Goal: Browse casually: Explore the website without a specific task or goal

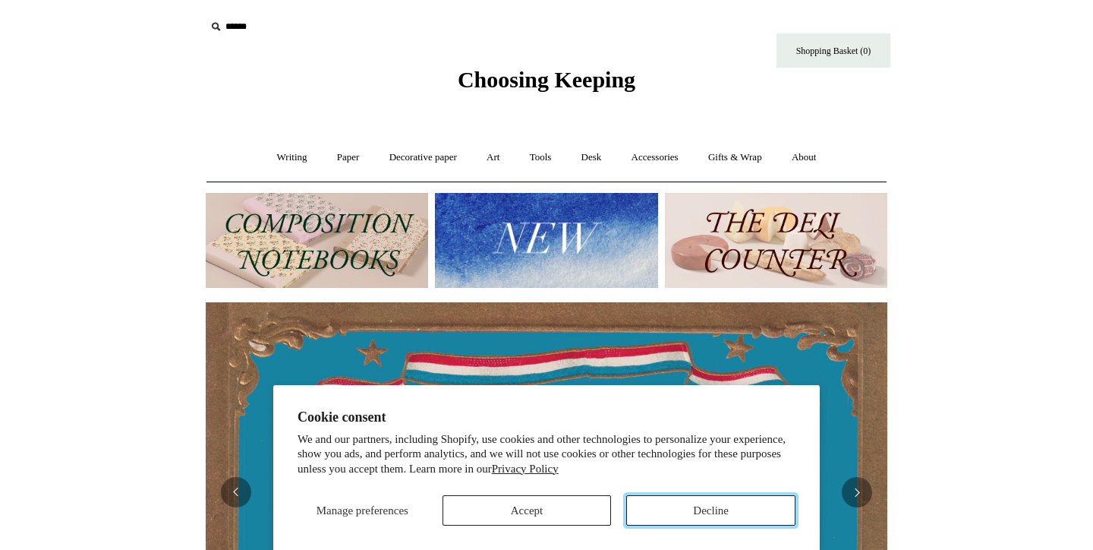
click at [743, 508] on button "Decline" at bounding box center [710, 510] width 169 height 30
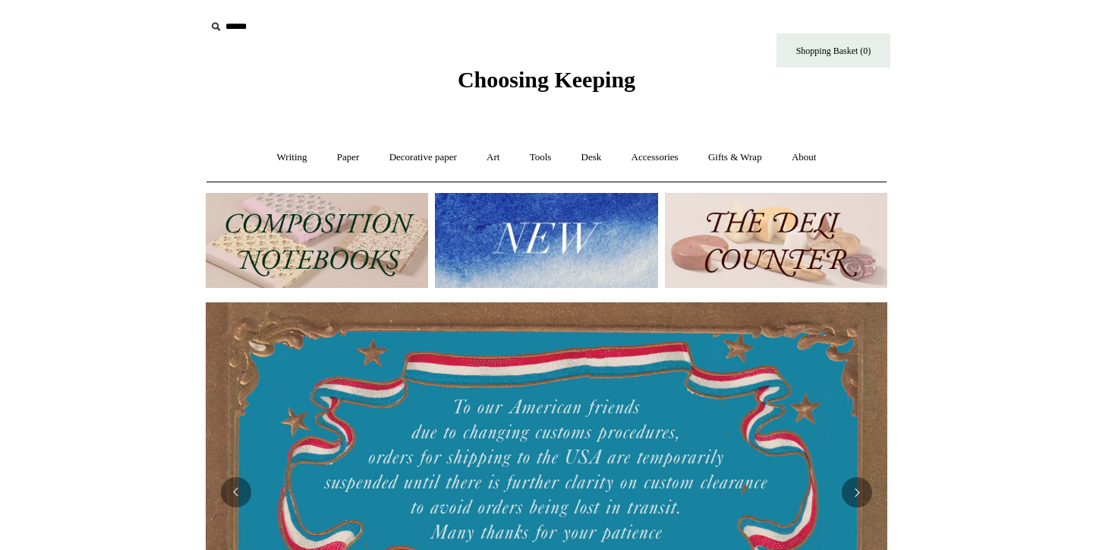
click at [327, 257] on img at bounding box center [317, 240] width 222 height 95
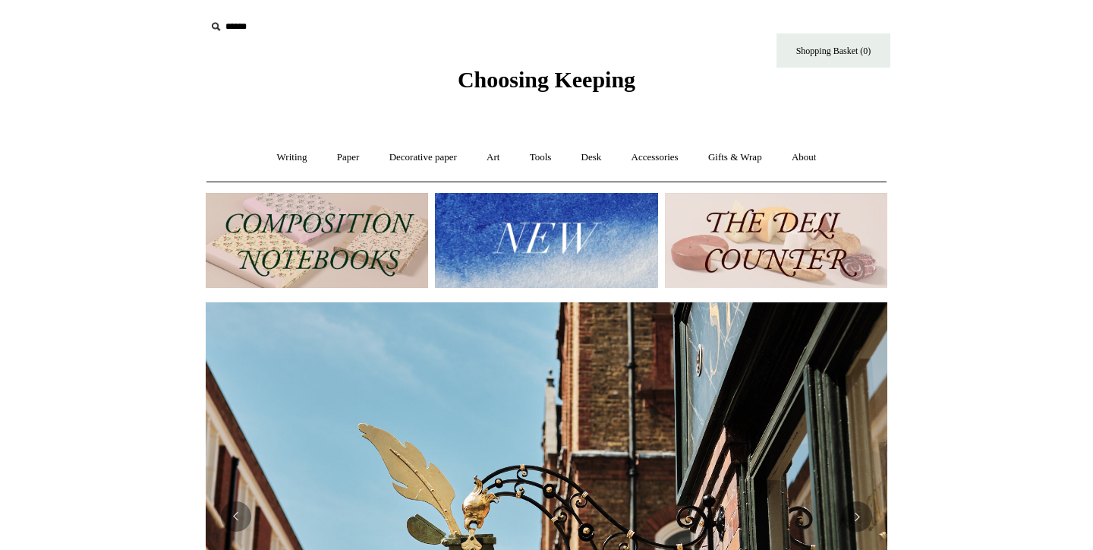
scroll to position [0, 1375]
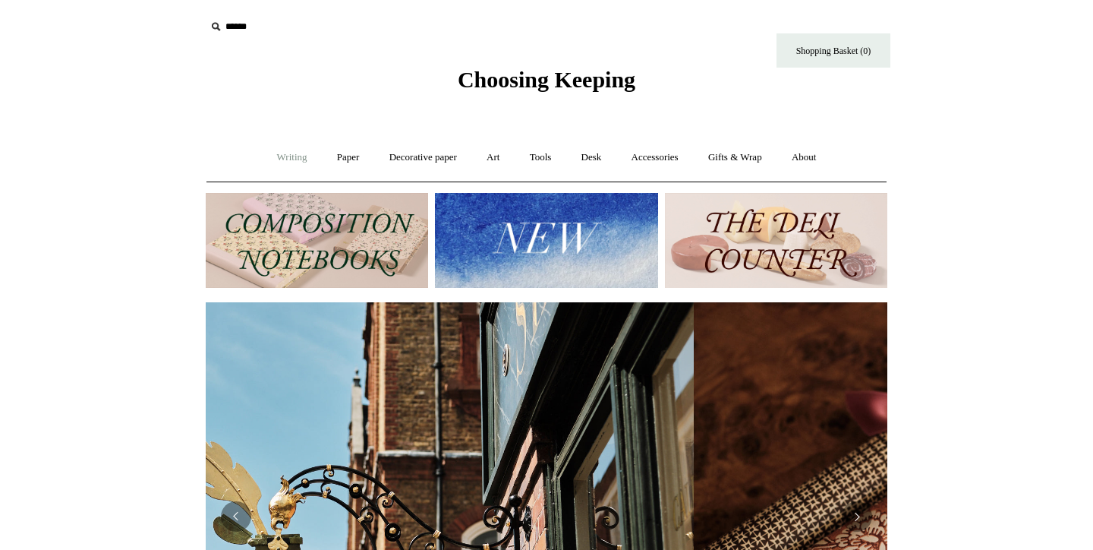
click at [285, 155] on link "Writing +" at bounding box center [292, 157] width 58 height 40
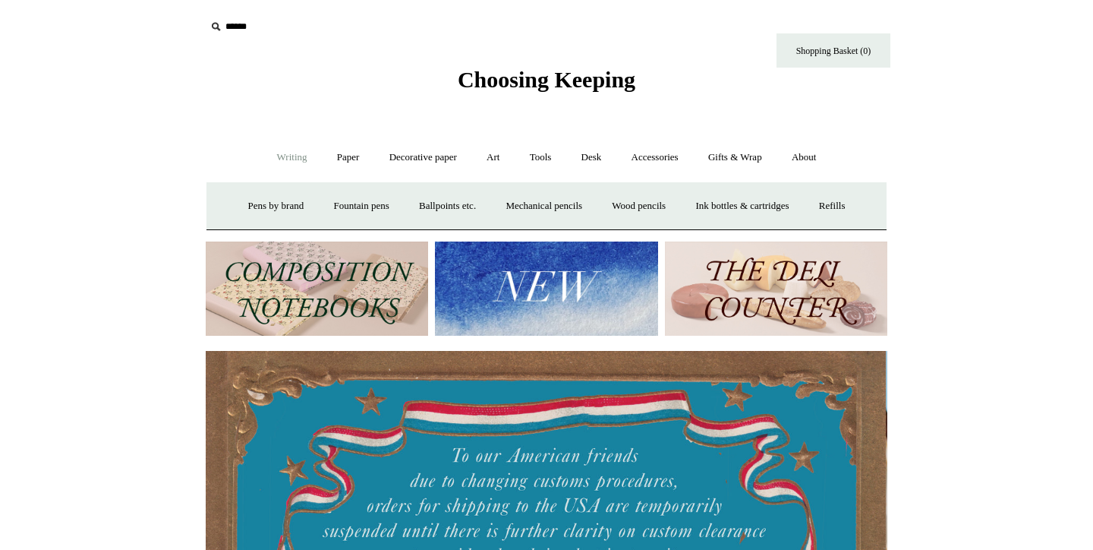
scroll to position [0, 0]
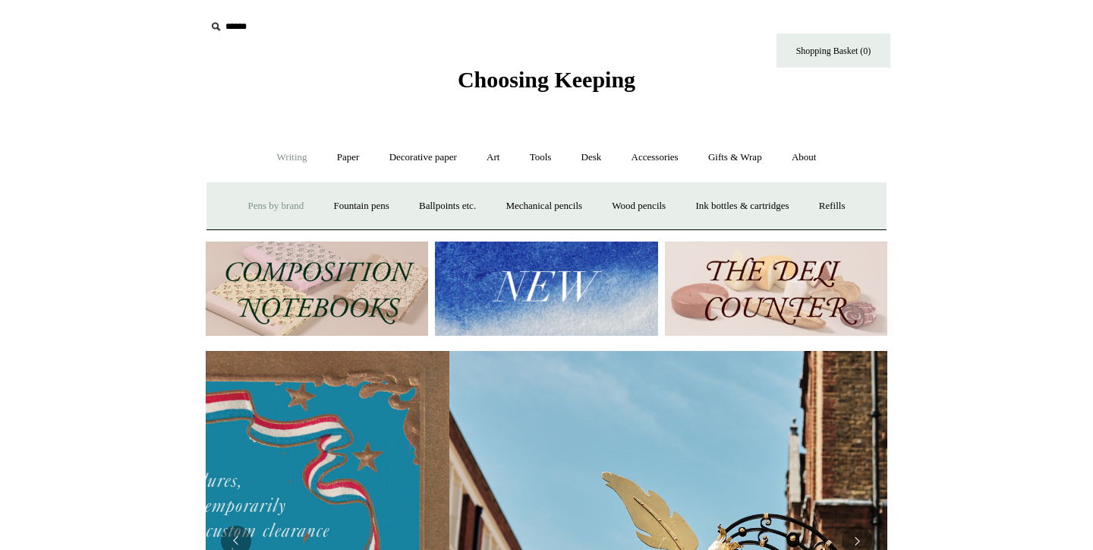
click at [270, 216] on link "Pens by brand +" at bounding box center [277, 206] width 84 height 40
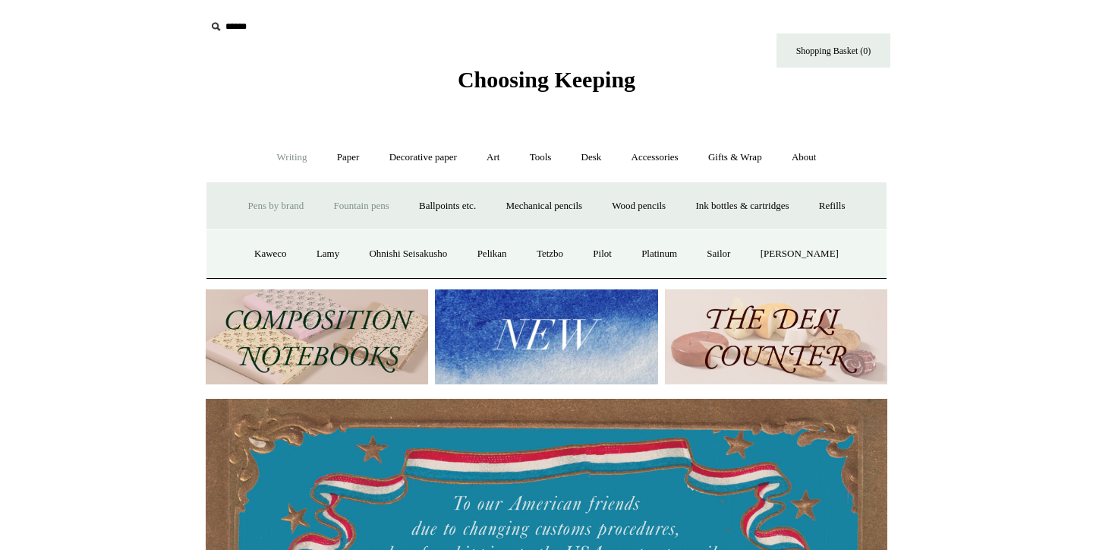
click at [358, 210] on link "Fountain pens +" at bounding box center [361, 206] width 83 height 40
click at [263, 264] on link "All" at bounding box center [279, 254] width 40 height 40
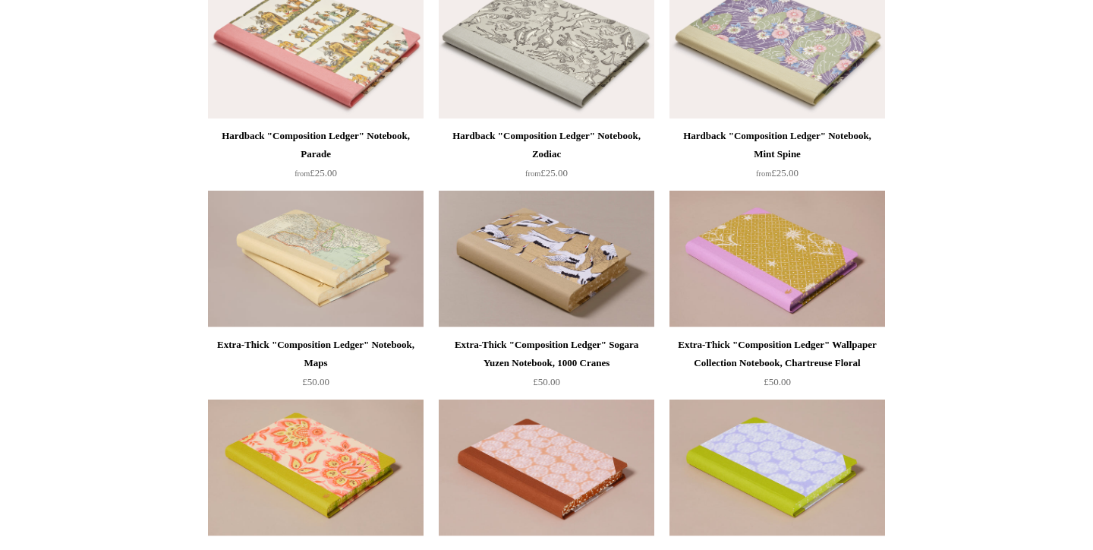
scroll to position [660, 0]
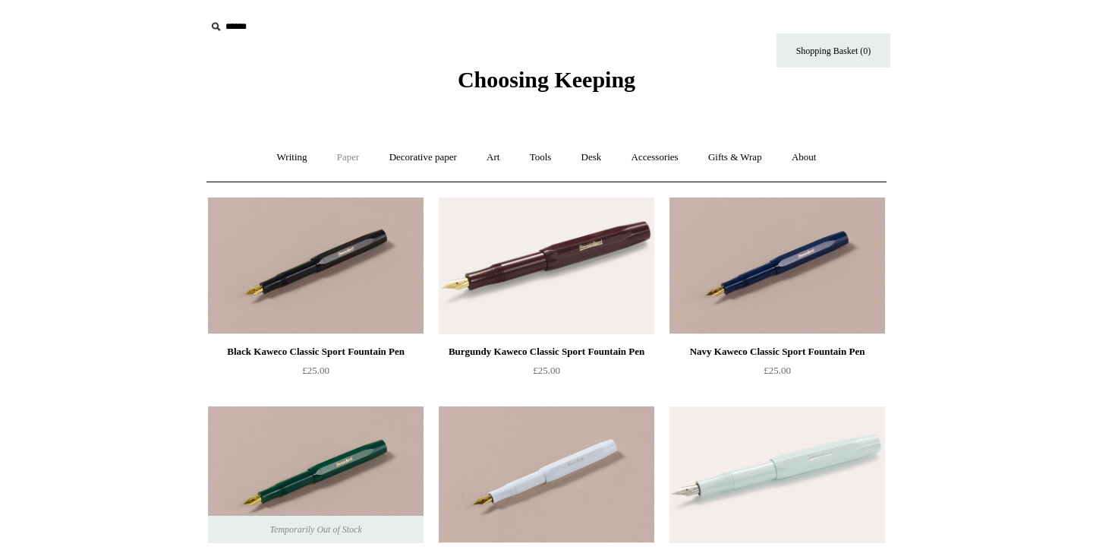
click at [345, 153] on link "Paper +" at bounding box center [348, 157] width 50 height 40
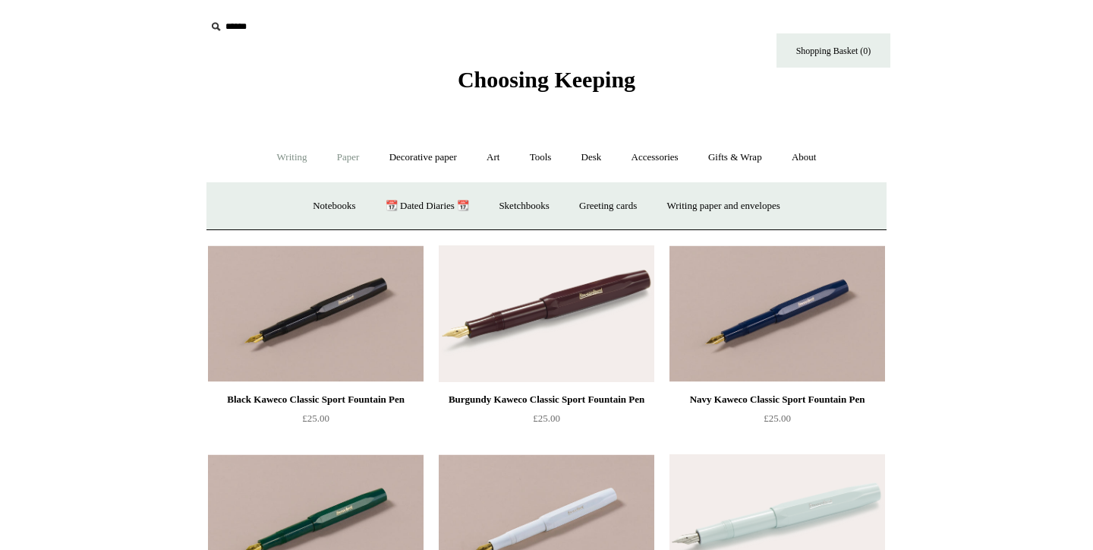
click at [279, 155] on link "Writing +" at bounding box center [292, 157] width 58 height 40
click at [365, 202] on link "Fountain pens +" at bounding box center [361, 206] width 83 height 40
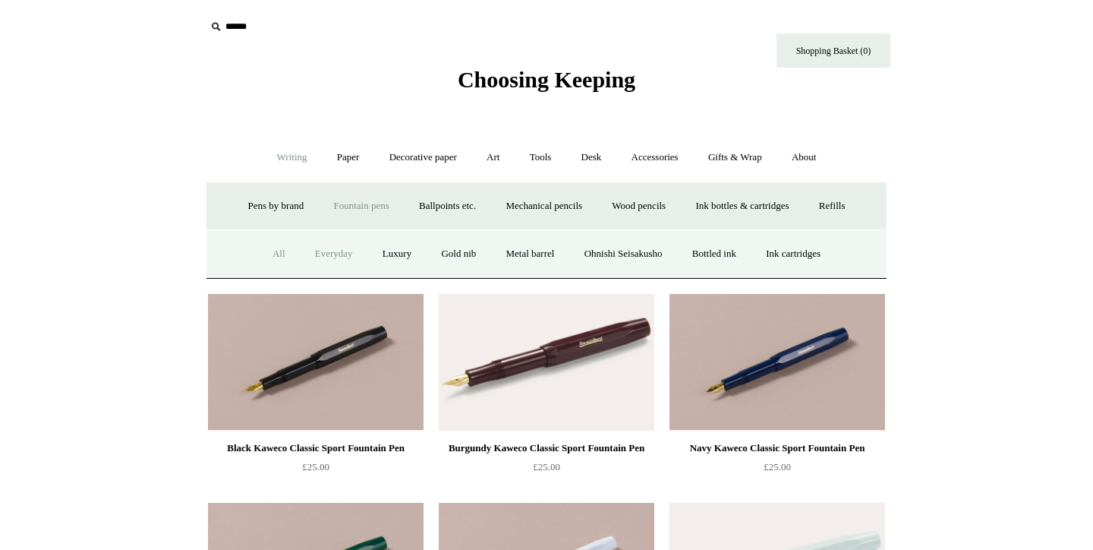
click at [336, 257] on link "Everyday" at bounding box center [333, 254] width 65 height 40
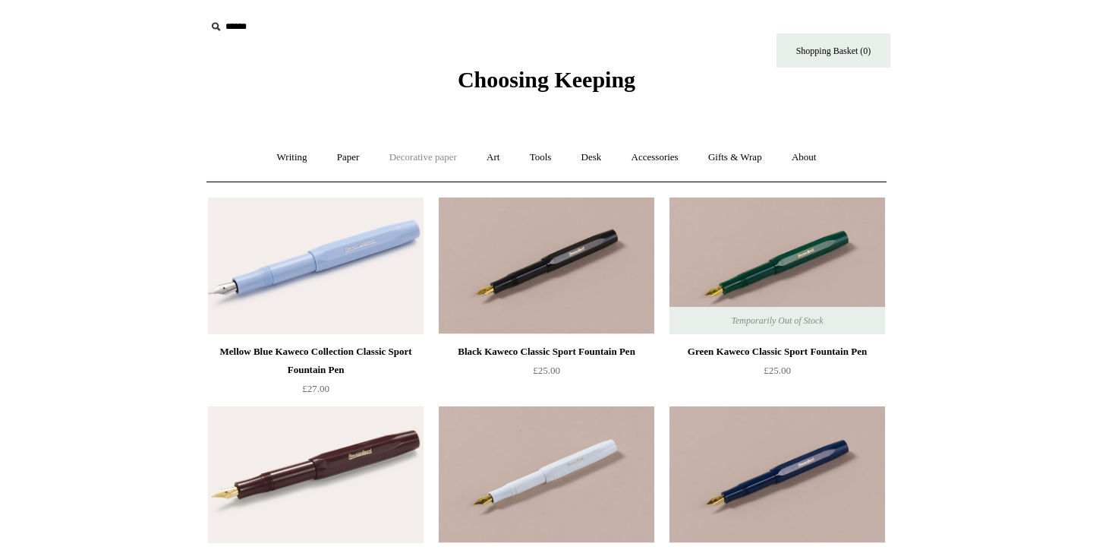
click at [426, 147] on link "Decorative paper +" at bounding box center [423, 157] width 95 height 40
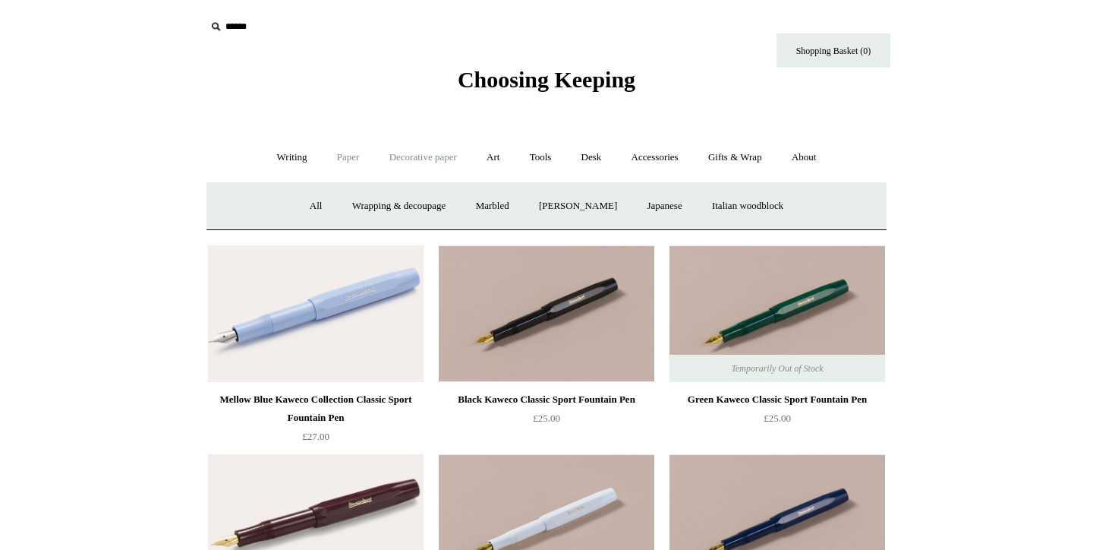
click at [341, 155] on link "Paper +" at bounding box center [348, 157] width 50 height 40
click at [284, 159] on link "Writing +" at bounding box center [292, 157] width 58 height 40
click at [467, 206] on link "Ballpoints etc. +" at bounding box center [447, 206] width 84 height 40
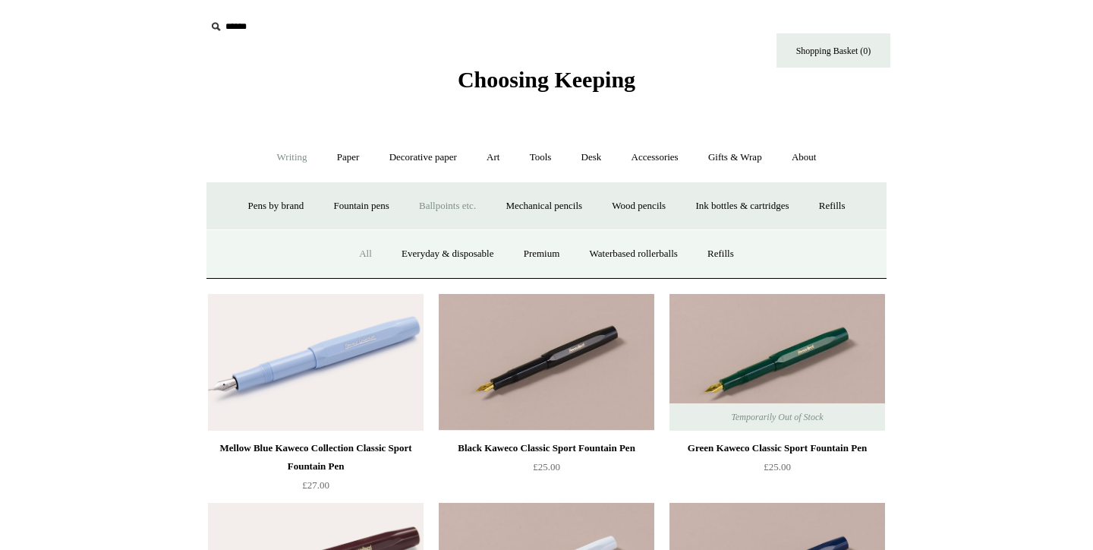
click at [355, 247] on link "All" at bounding box center [365, 254] width 40 height 40
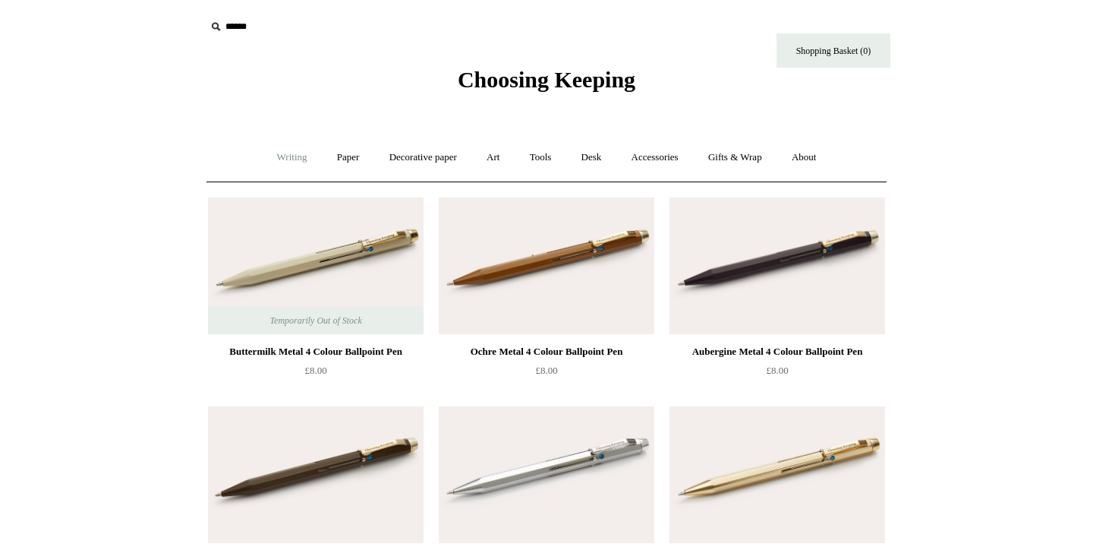
click at [275, 153] on link "Writing +" at bounding box center [292, 157] width 58 height 40
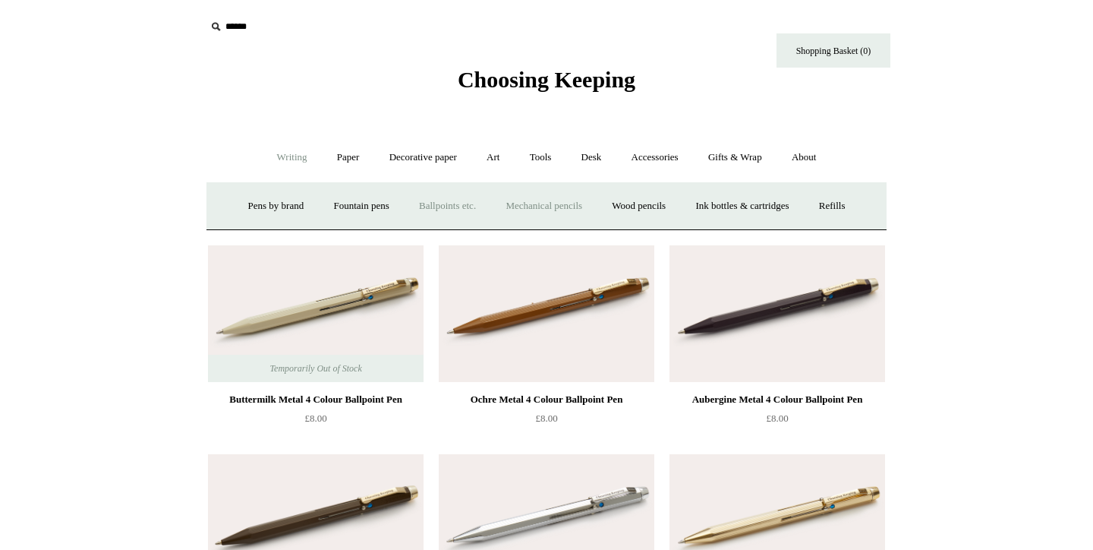
click at [571, 207] on link "Mechanical pencils +" at bounding box center [544, 206] width 104 height 40
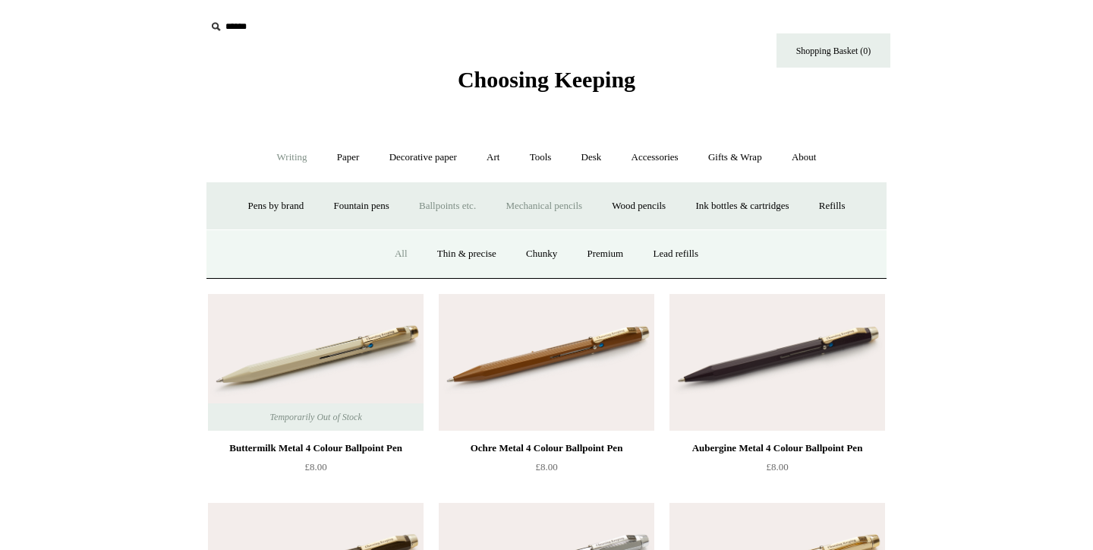
click at [405, 251] on link "All" at bounding box center [401, 254] width 40 height 40
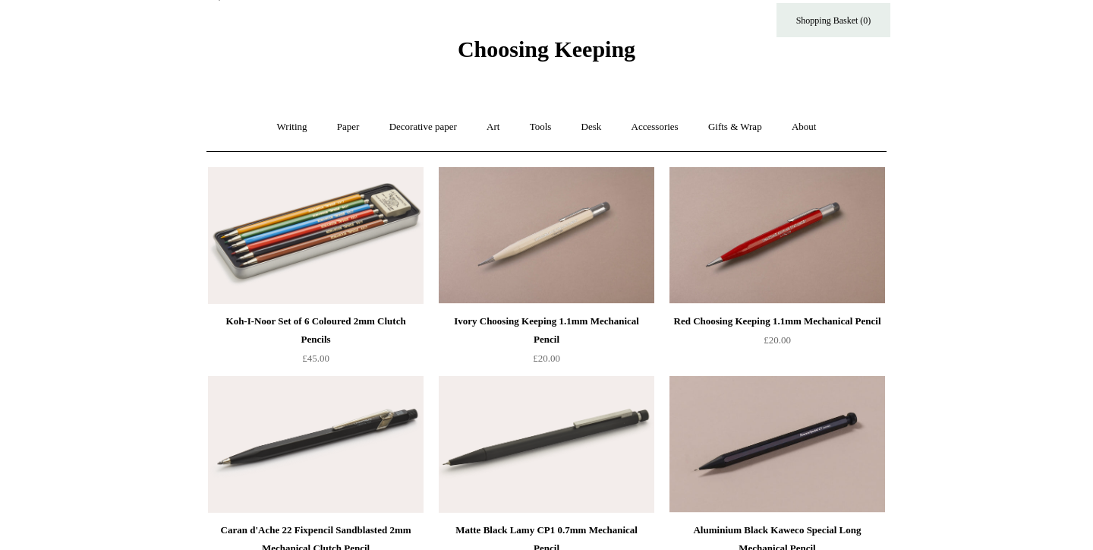
scroll to position [39, 0]
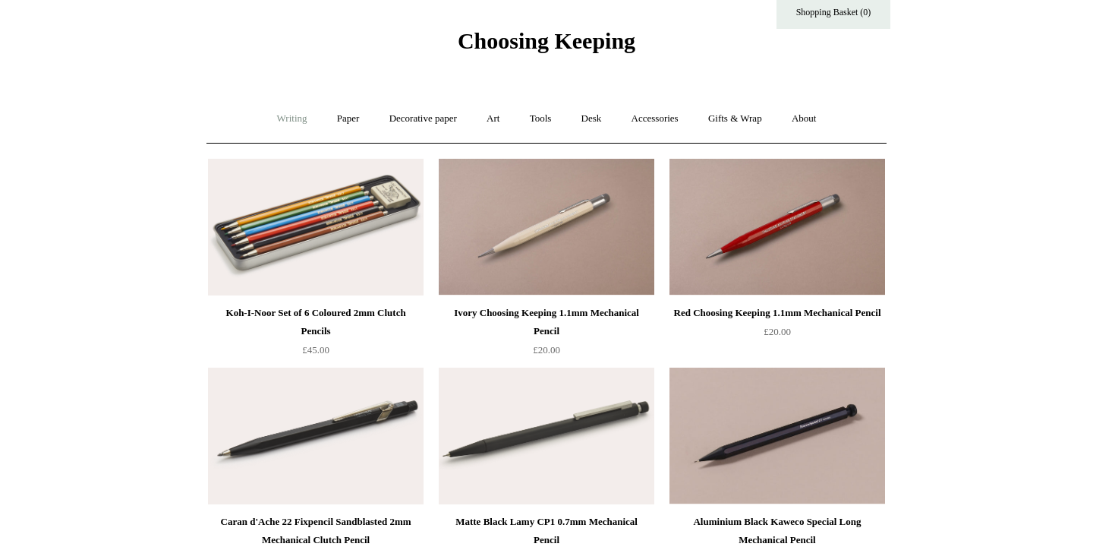
click at [286, 124] on link "Writing +" at bounding box center [292, 119] width 58 height 40
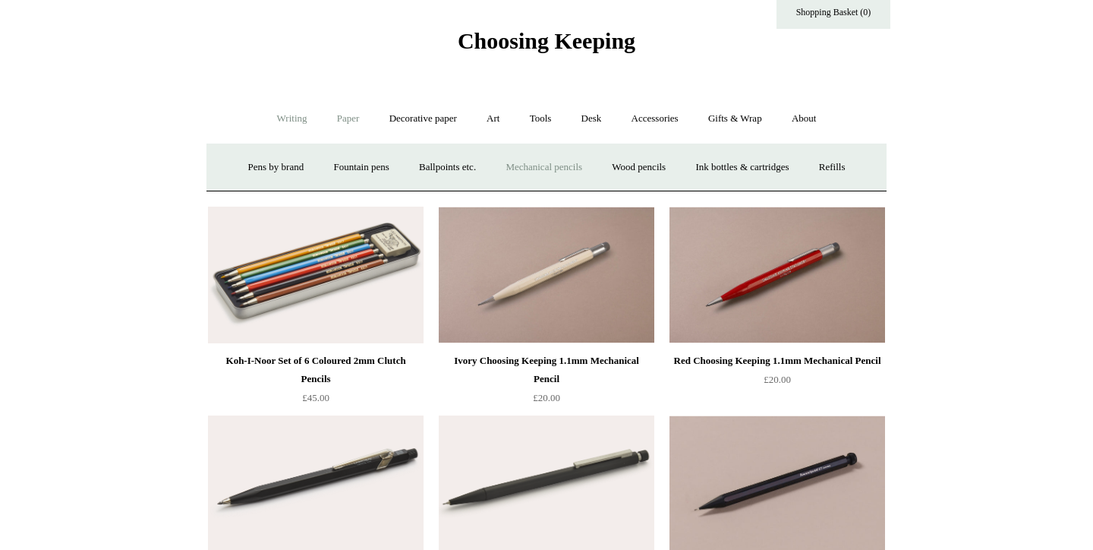
click at [350, 118] on link "Paper +" at bounding box center [348, 119] width 50 height 40
click at [314, 169] on link "Notebooks +" at bounding box center [334, 167] width 70 height 40
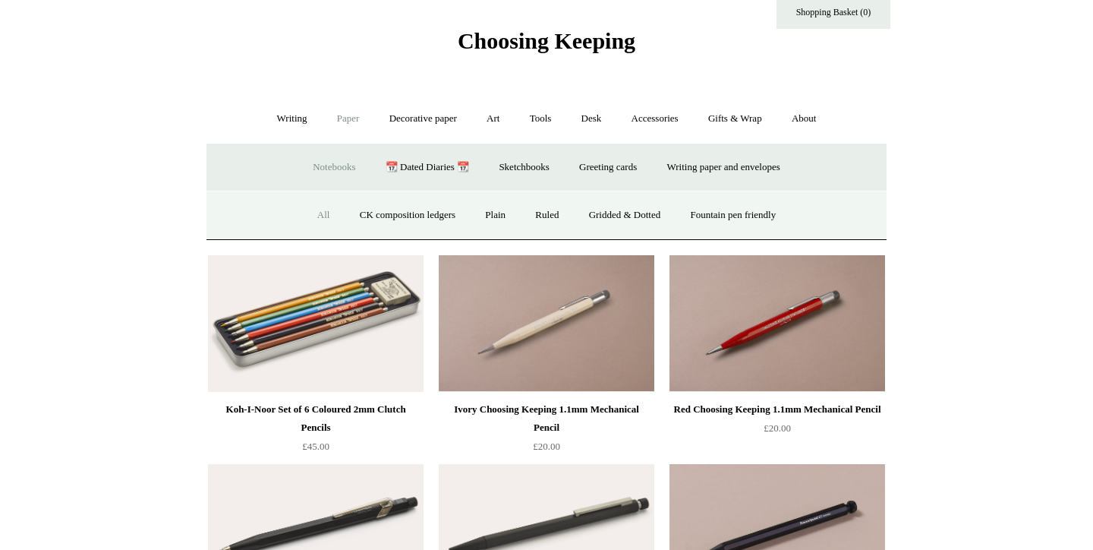
click at [315, 210] on link "All" at bounding box center [324, 215] width 40 height 40
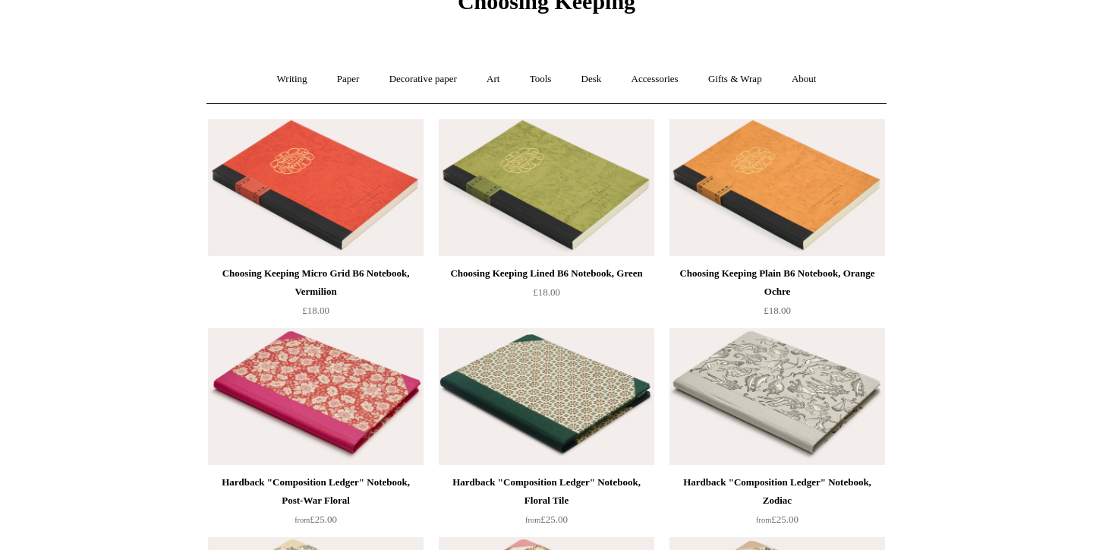
scroll to position [93, 0]
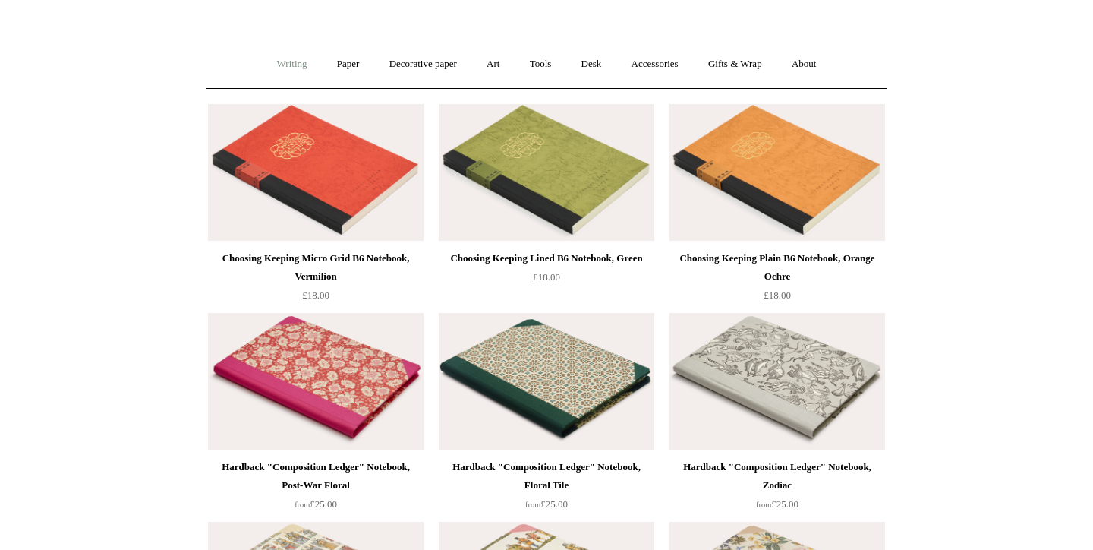
click at [286, 70] on link "Writing +" at bounding box center [292, 64] width 58 height 40
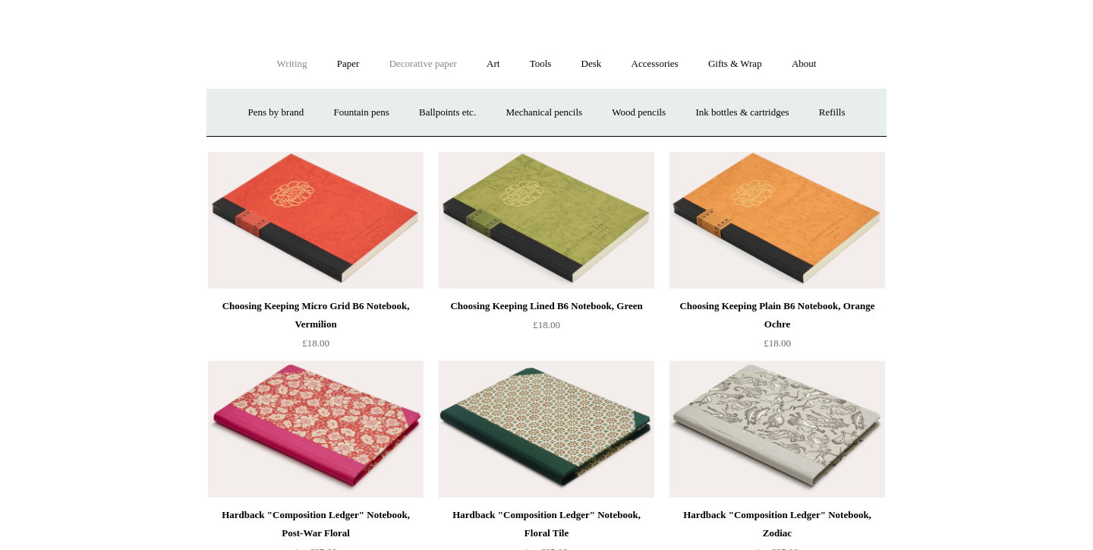
click at [376, 68] on link "Decorative paper +" at bounding box center [423, 64] width 95 height 40
click at [307, 106] on link "All" at bounding box center [316, 113] width 40 height 40
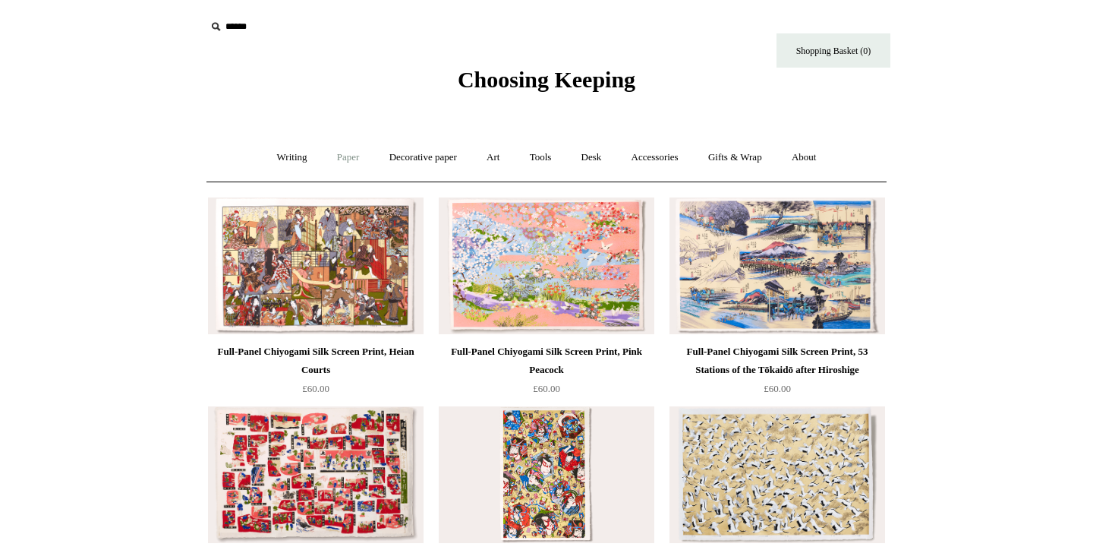
click at [350, 151] on link "Paper +" at bounding box center [348, 157] width 50 height 40
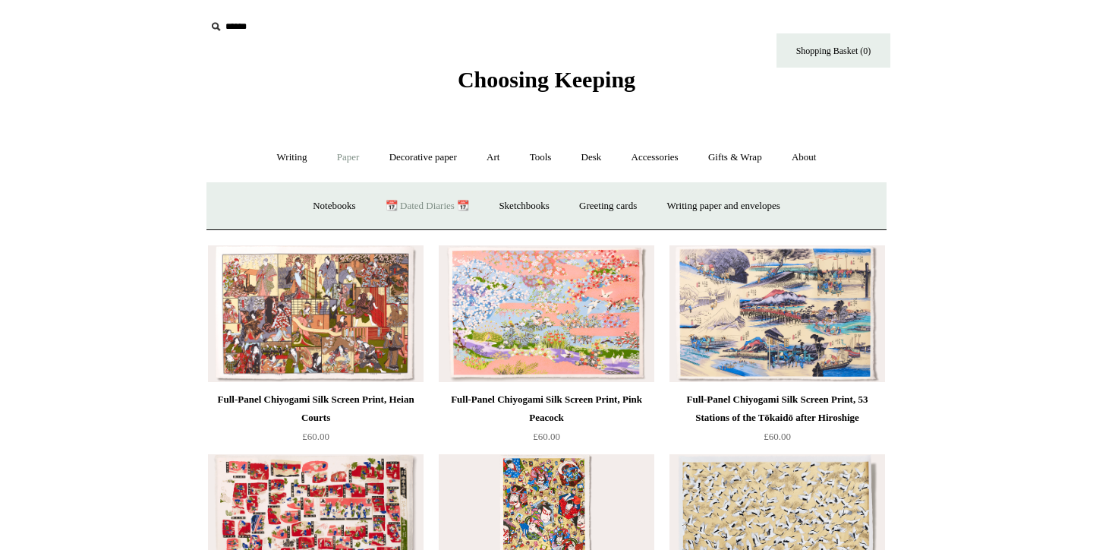
click at [433, 208] on link "📆 Dated Diaries 📆" at bounding box center [427, 206] width 111 height 40
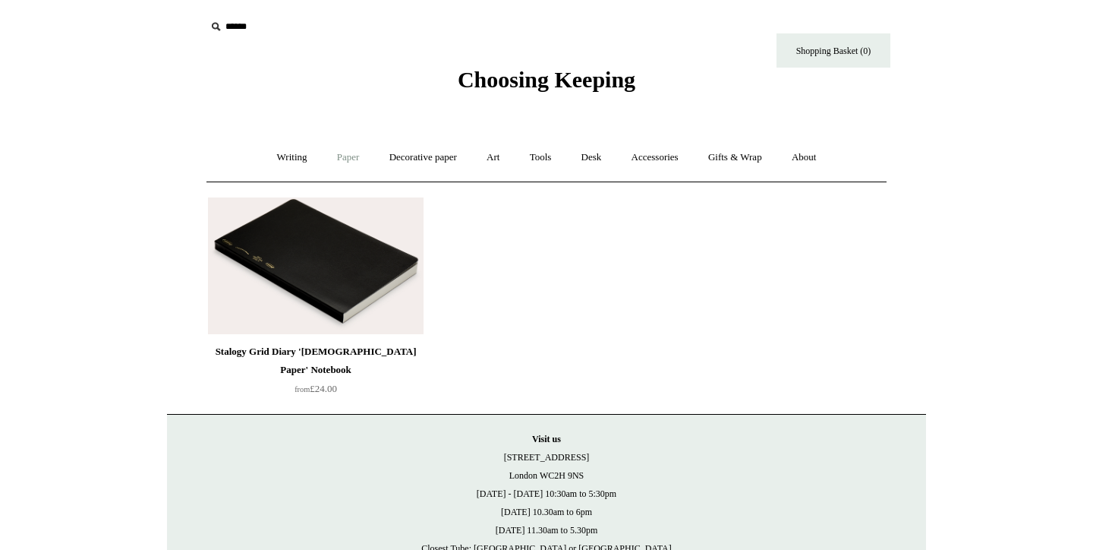
click at [338, 159] on link "Paper +" at bounding box center [348, 157] width 50 height 40
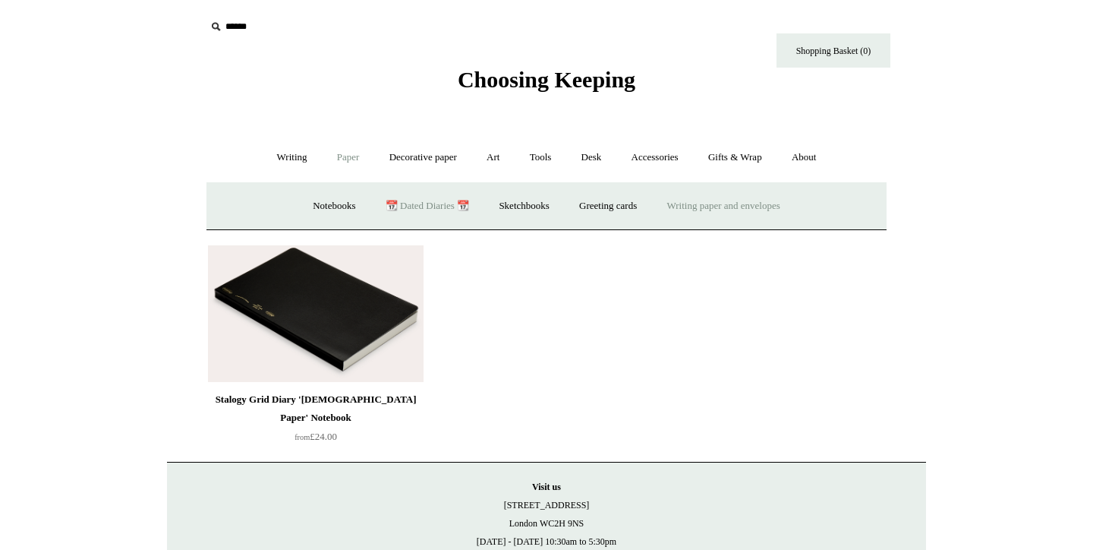
click at [707, 213] on link "Writing paper and envelopes +" at bounding box center [724, 206] width 140 height 40
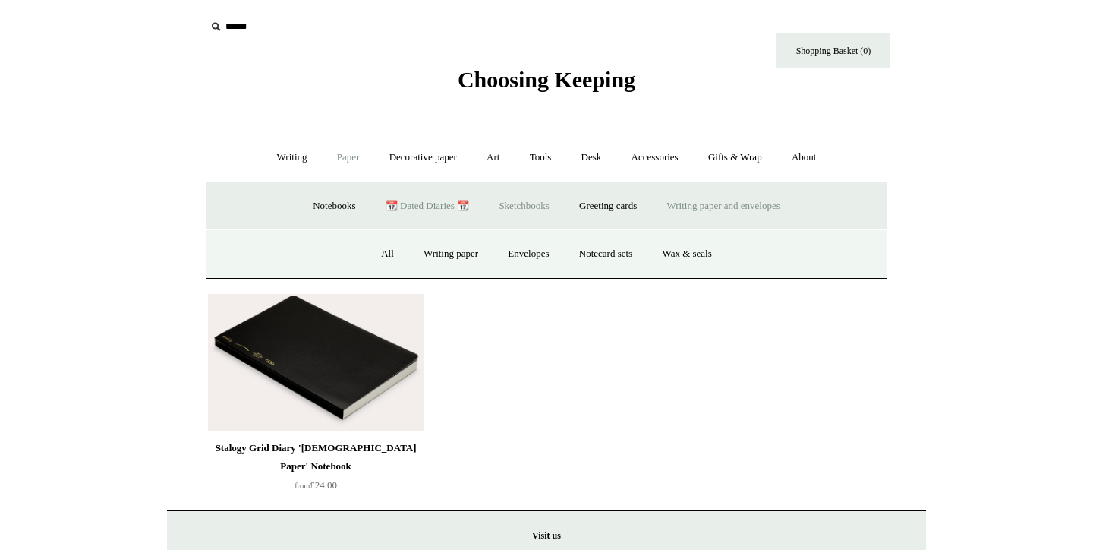
click at [518, 210] on link "Sketchbooks +" at bounding box center [523, 206] width 77 height 40
click at [462, 252] on link "All" at bounding box center [466, 254] width 40 height 40
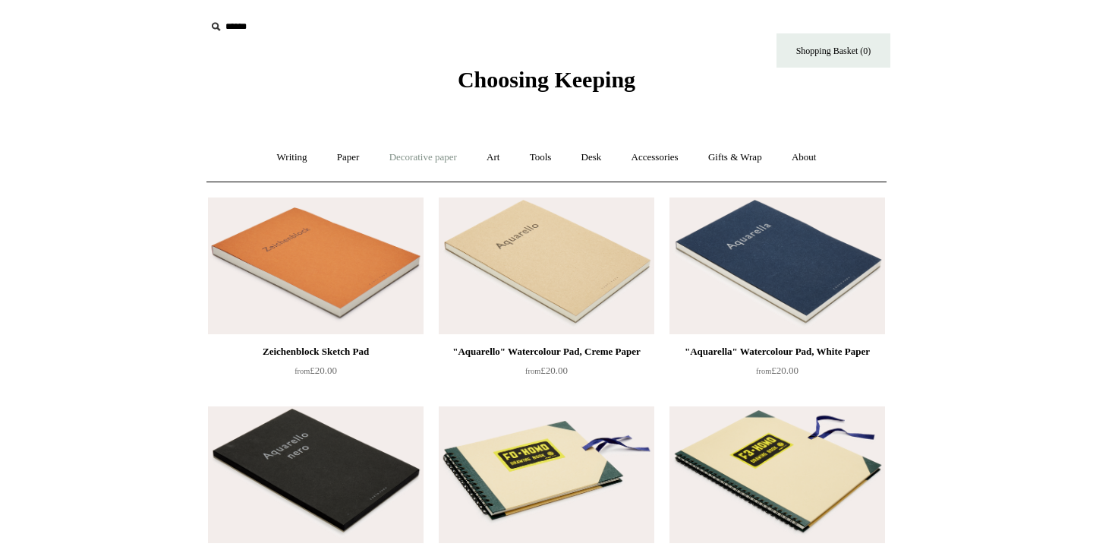
click at [456, 156] on link "Decorative paper +" at bounding box center [423, 157] width 95 height 40
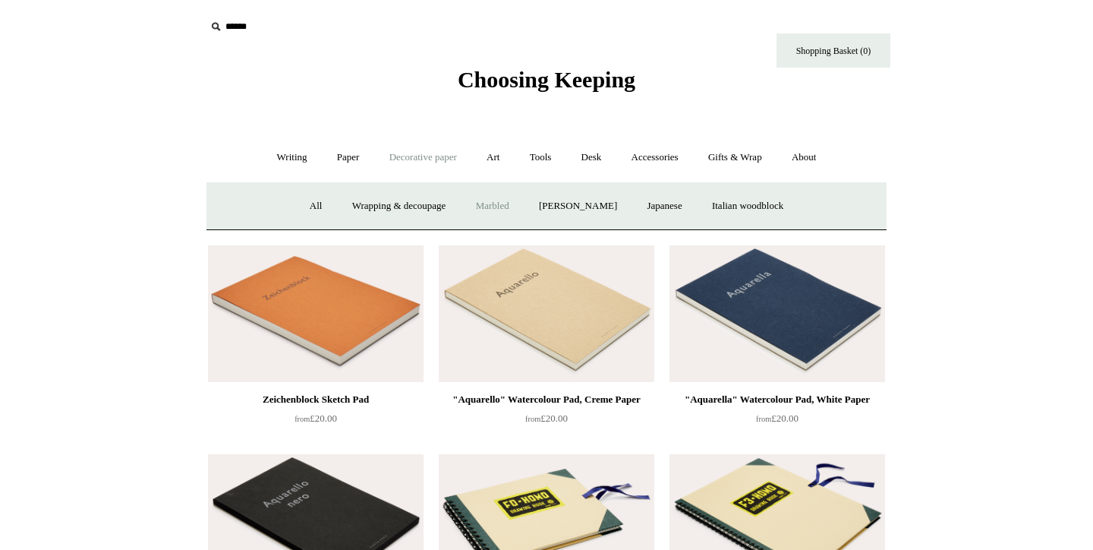
click at [516, 198] on link "Marbled" at bounding box center [492, 206] width 61 height 40
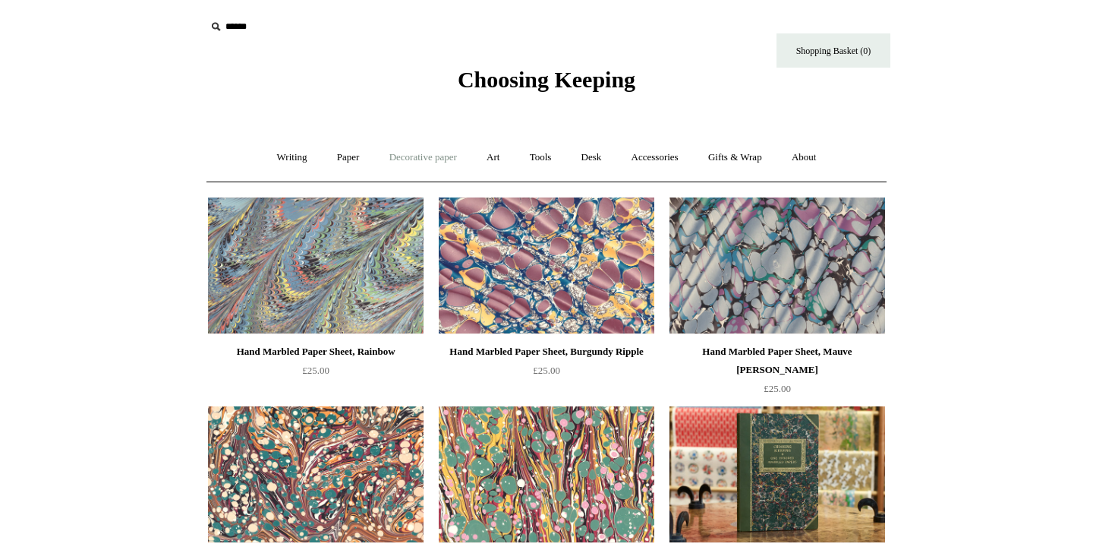
click at [414, 154] on link "Decorative paper +" at bounding box center [423, 157] width 95 height 40
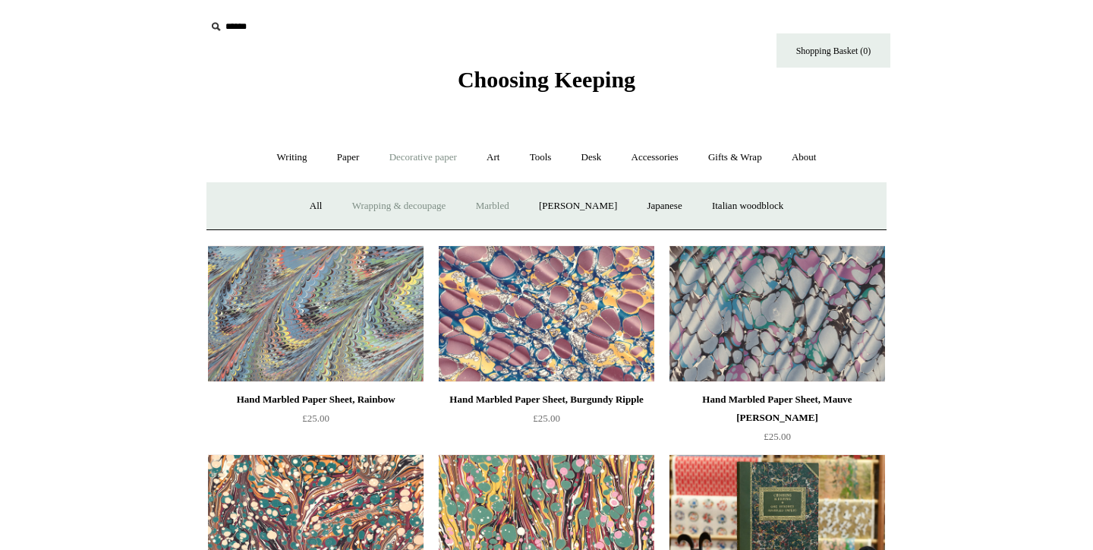
click at [405, 206] on link "Wrapping & decoupage" at bounding box center [399, 206] width 121 height 40
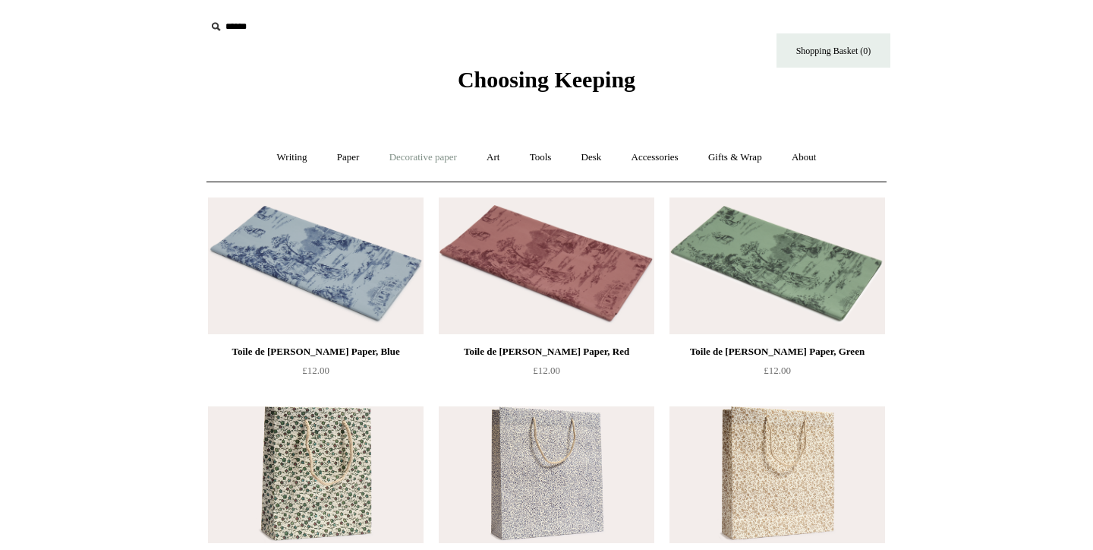
click at [436, 152] on link "Decorative paper +" at bounding box center [423, 157] width 95 height 40
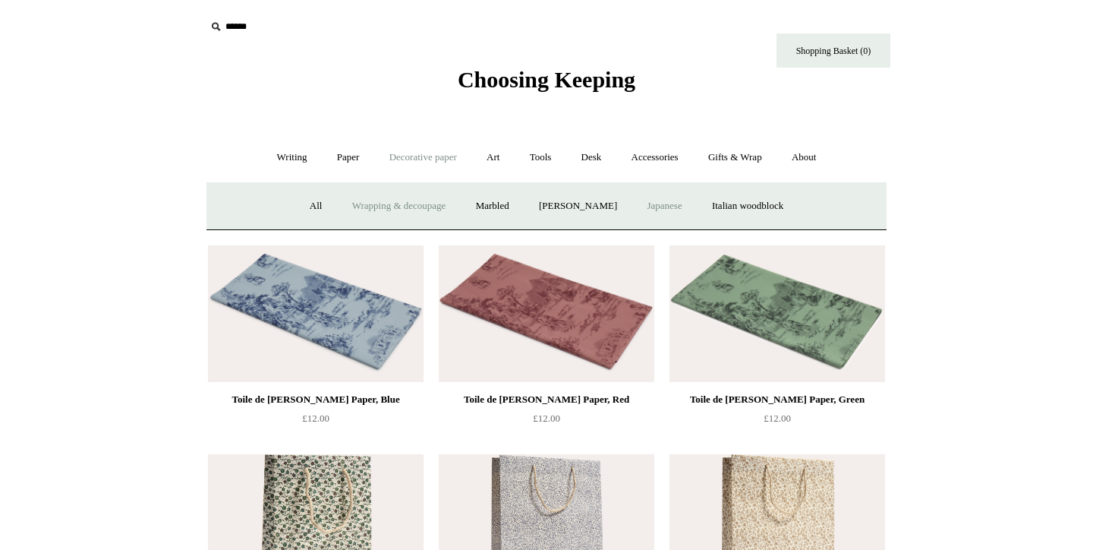
click at [667, 203] on link "Japanese" at bounding box center [664, 206] width 62 height 40
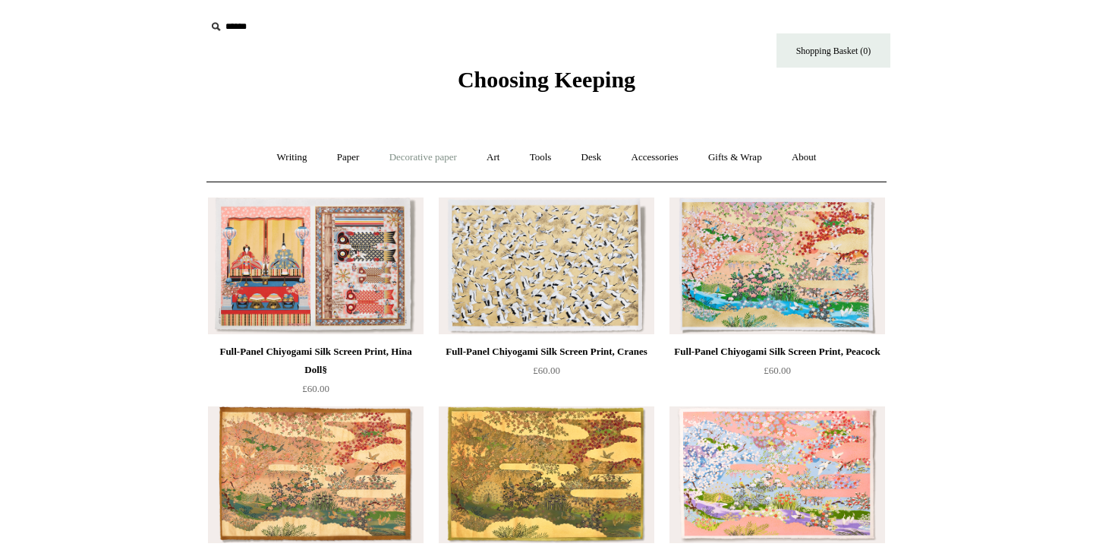
click at [402, 154] on link "Decorative paper +" at bounding box center [423, 157] width 95 height 40
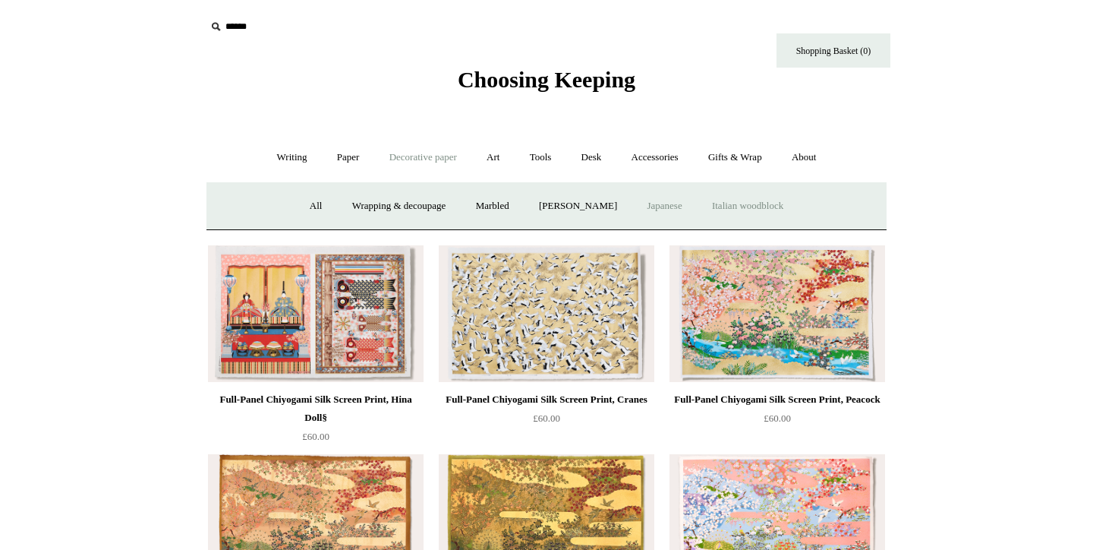
click at [770, 208] on link "Italian woodblock" at bounding box center [747, 206] width 99 height 40
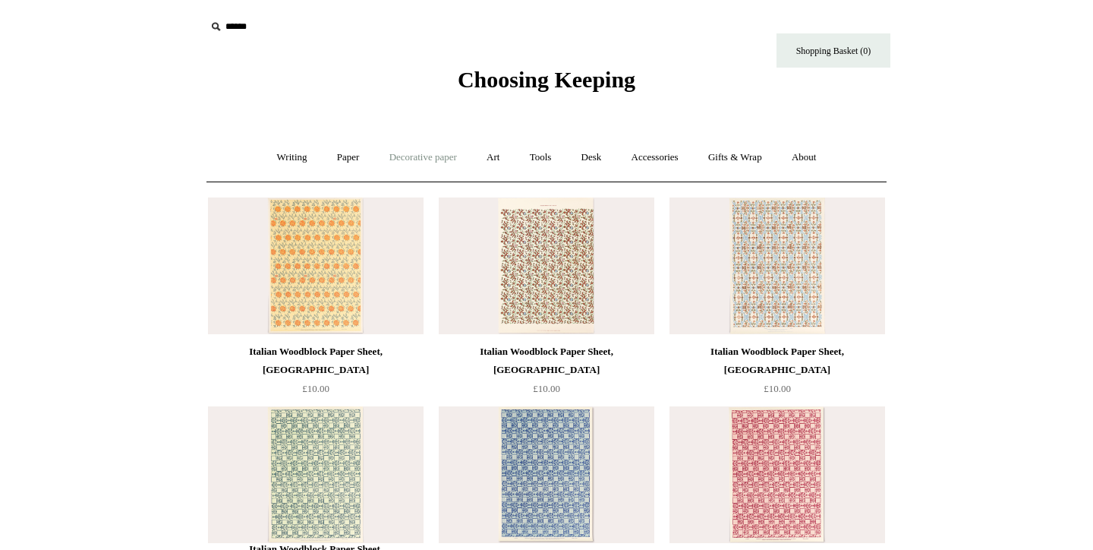
click at [411, 162] on link "Decorative paper +" at bounding box center [423, 157] width 95 height 40
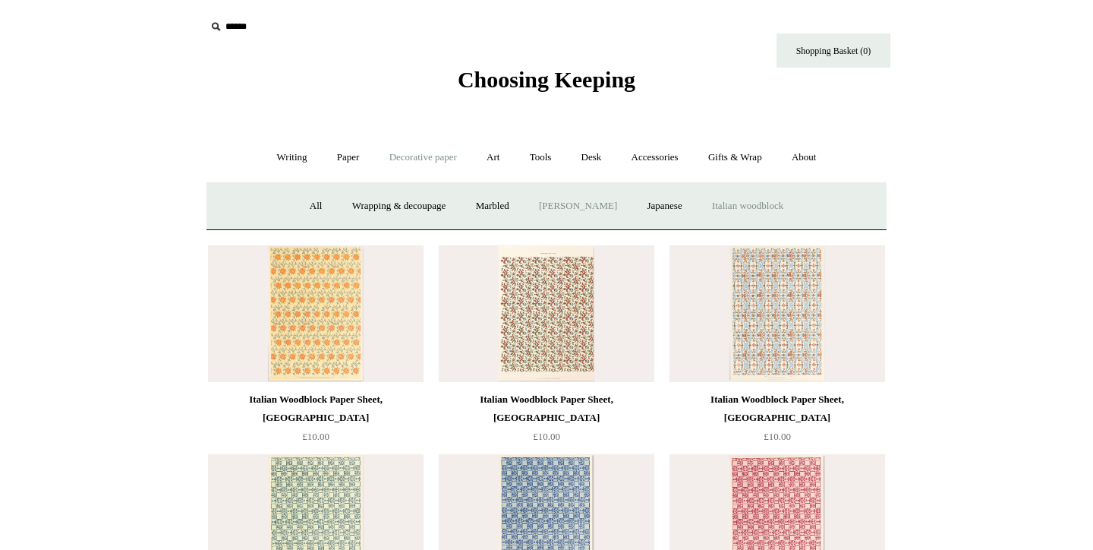
click at [588, 210] on link "[PERSON_NAME]" at bounding box center [578, 206] width 106 height 40
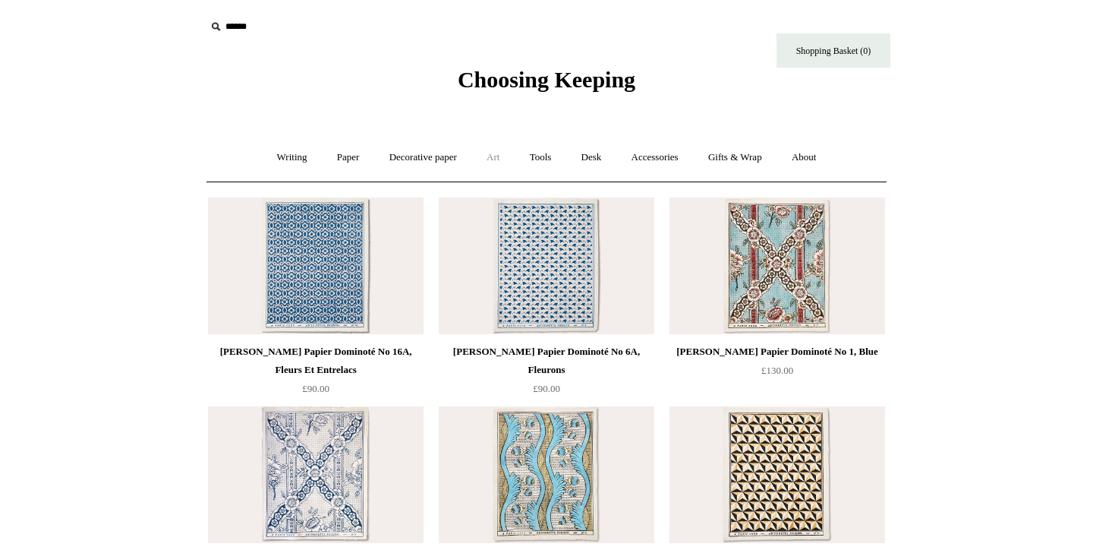
click at [496, 156] on link "Art +" at bounding box center [493, 157] width 40 height 40
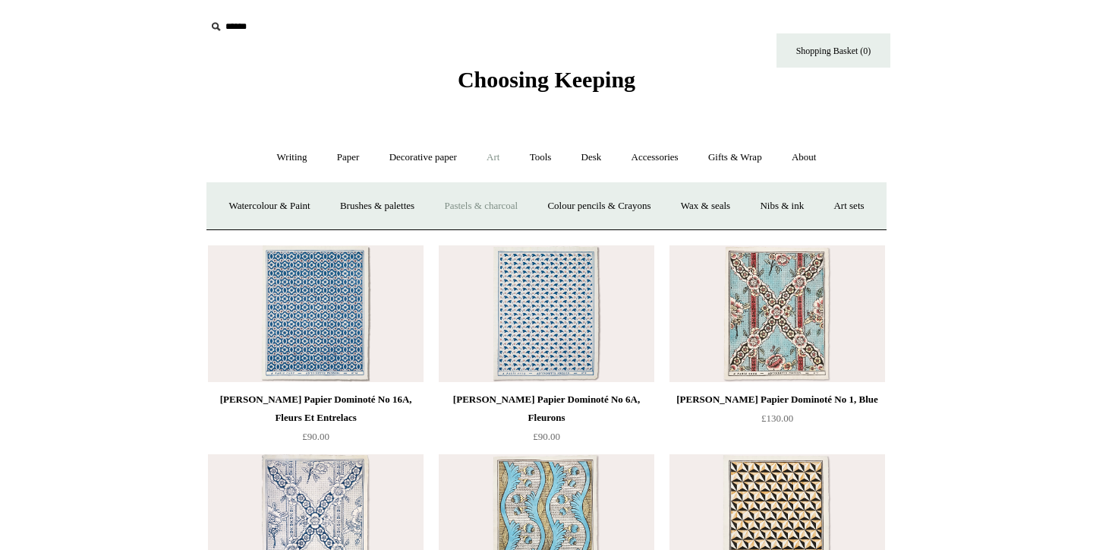
click at [528, 209] on link "Pastels & charcoal" at bounding box center [480, 206] width 101 height 40
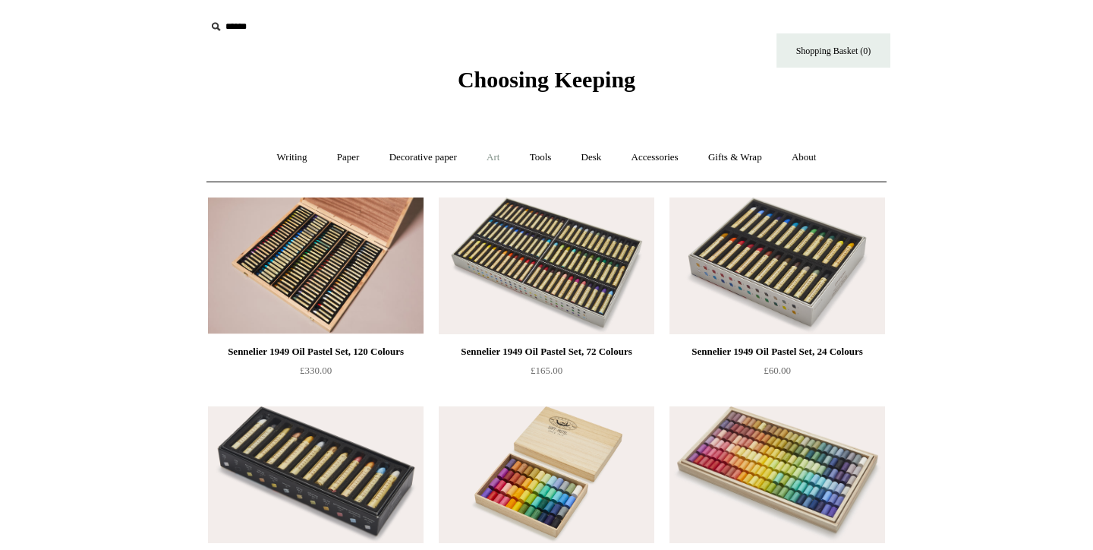
click at [500, 159] on link "Art +" at bounding box center [493, 157] width 40 height 40
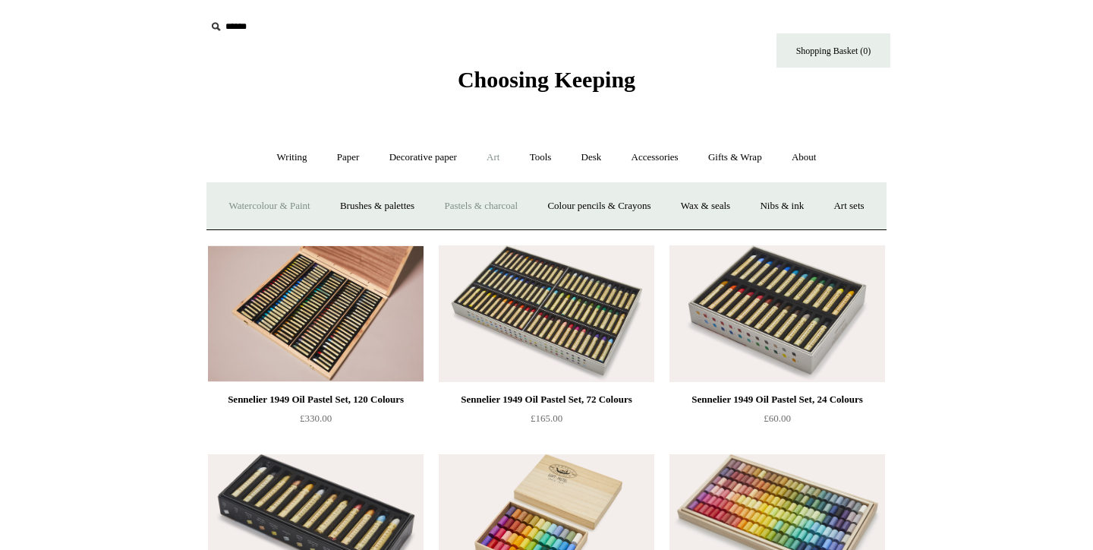
click at [306, 199] on link "Watercolour & Paint" at bounding box center [269, 206] width 109 height 40
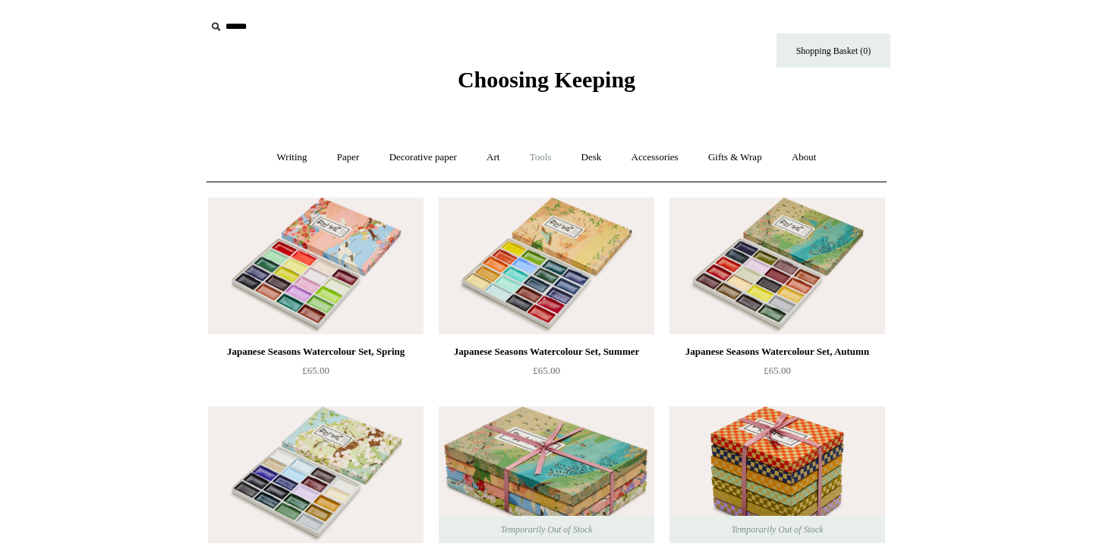
click at [550, 158] on link "Tools +" at bounding box center [540, 157] width 49 height 40
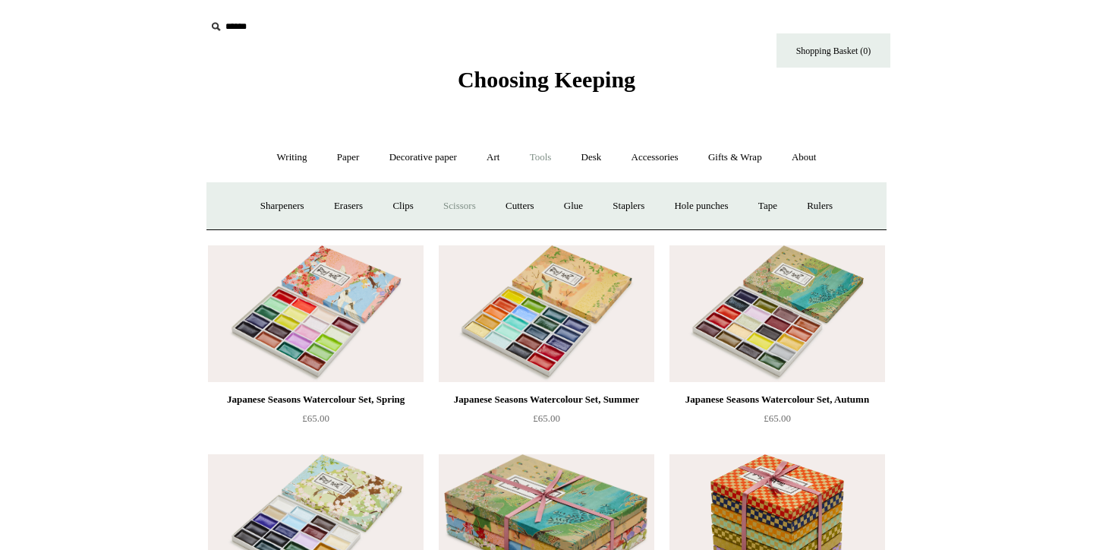
click at [440, 215] on link "Scissors" at bounding box center [460, 206] width 60 height 40
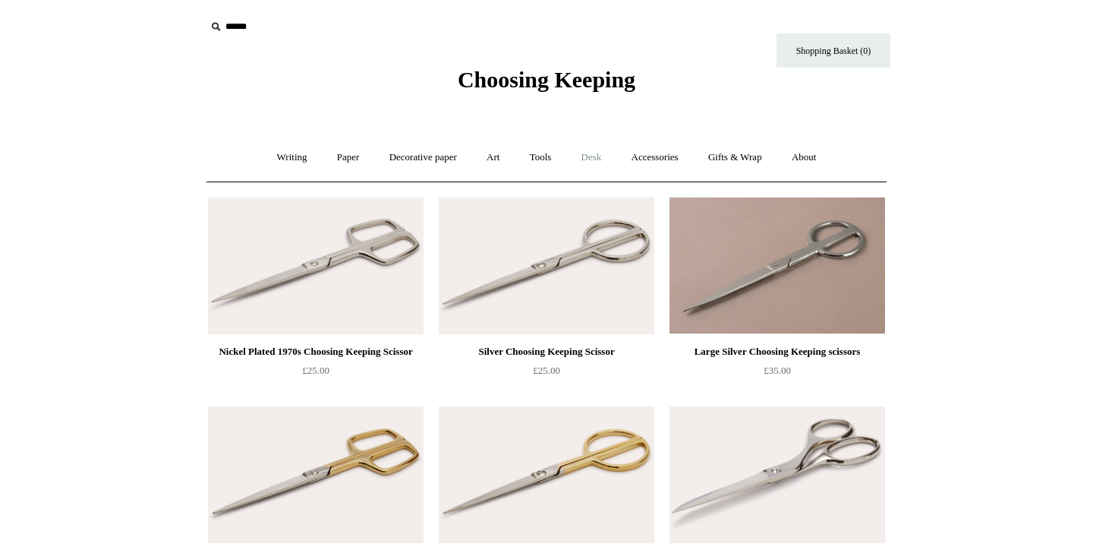
click at [586, 156] on link "Desk +" at bounding box center [592, 157] width 48 height 40
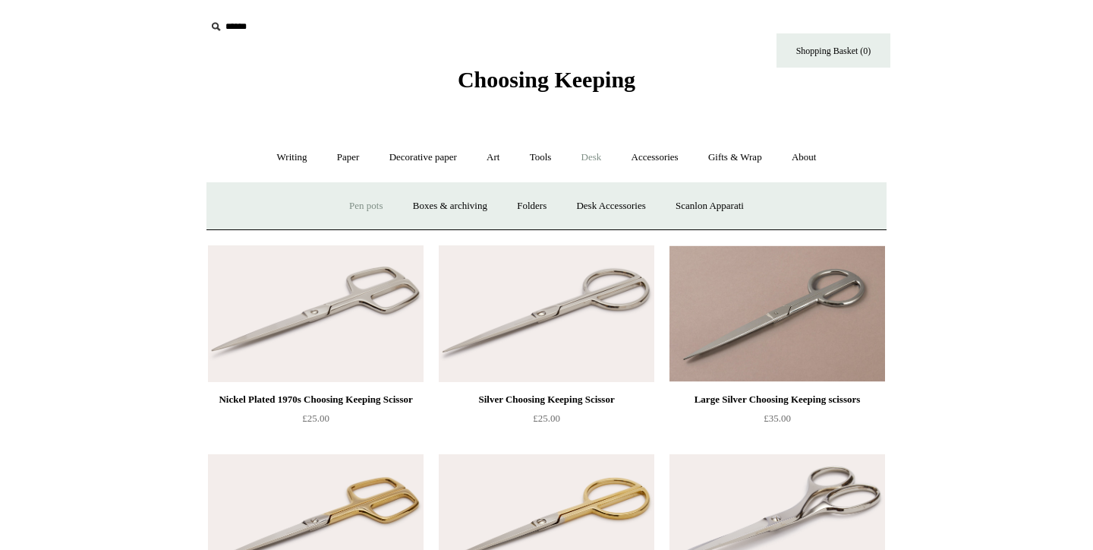
click at [367, 206] on link "Pen pots" at bounding box center [366, 206] width 61 height 40
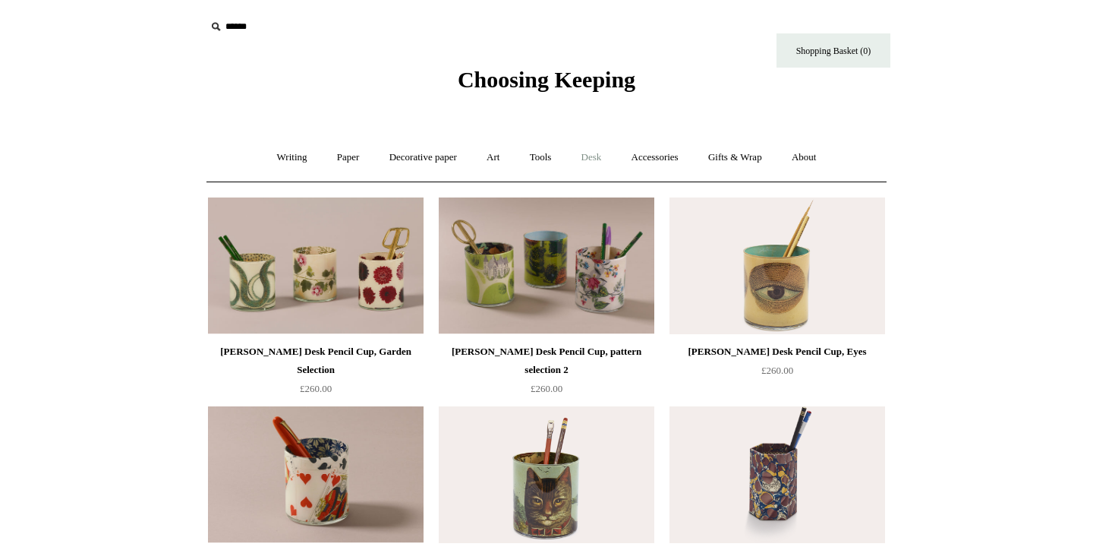
click at [588, 159] on link "Desk +" at bounding box center [592, 157] width 48 height 40
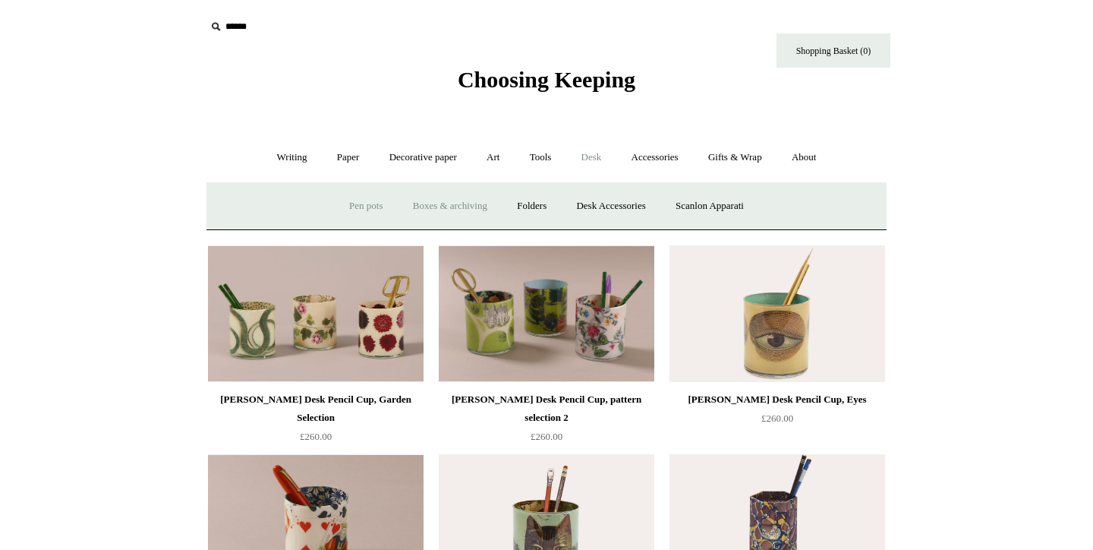
click at [458, 200] on link "Boxes & archiving" at bounding box center [450, 206] width 102 height 40
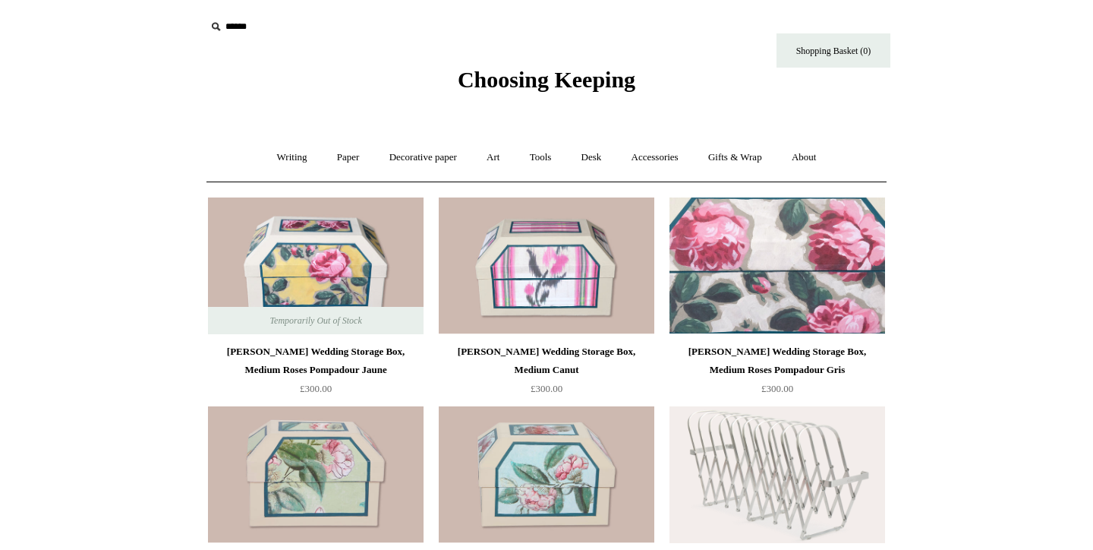
click at [832, 241] on img at bounding box center [778, 265] width 216 height 137
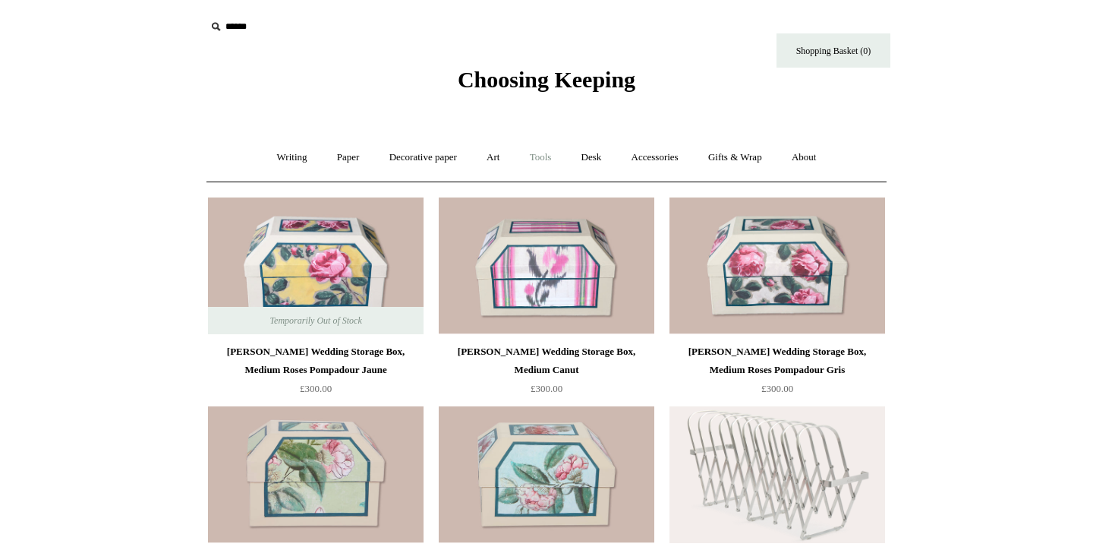
click at [538, 153] on link "Tools +" at bounding box center [540, 157] width 49 height 40
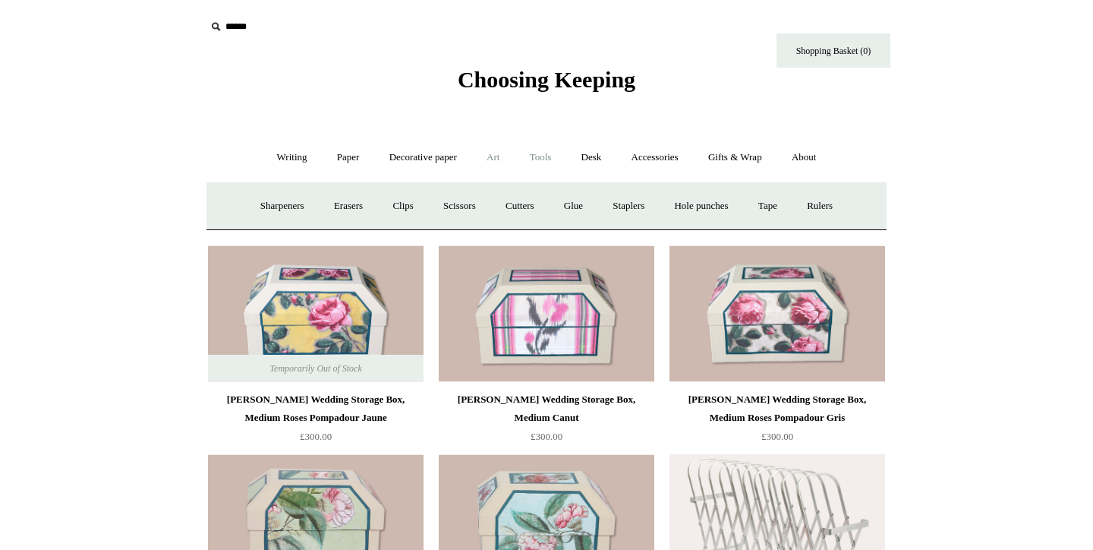
click at [502, 147] on link "Art +" at bounding box center [493, 157] width 40 height 40
click at [585, 151] on link "Desk +" at bounding box center [592, 157] width 48 height 40
click at [540, 151] on link "Tools +" at bounding box center [540, 157] width 49 height 40
click at [603, 156] on link "Desk +" at bounding box center [592, 157] width 48 height 40
click at [538, 204] on link "Folders" at bounding box center [531, 206] width 57 height 40
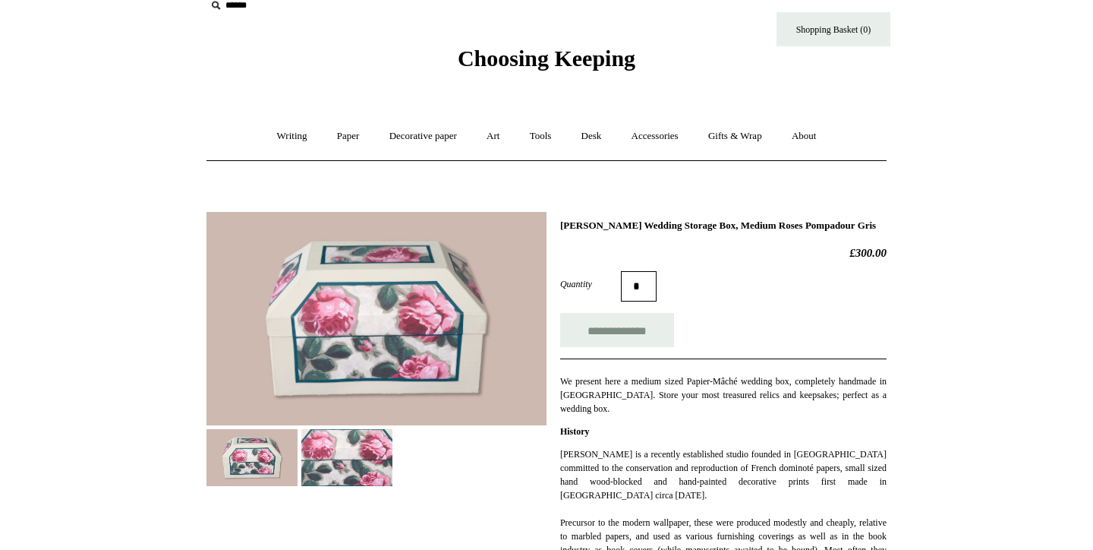
scroll to position [46, 0]
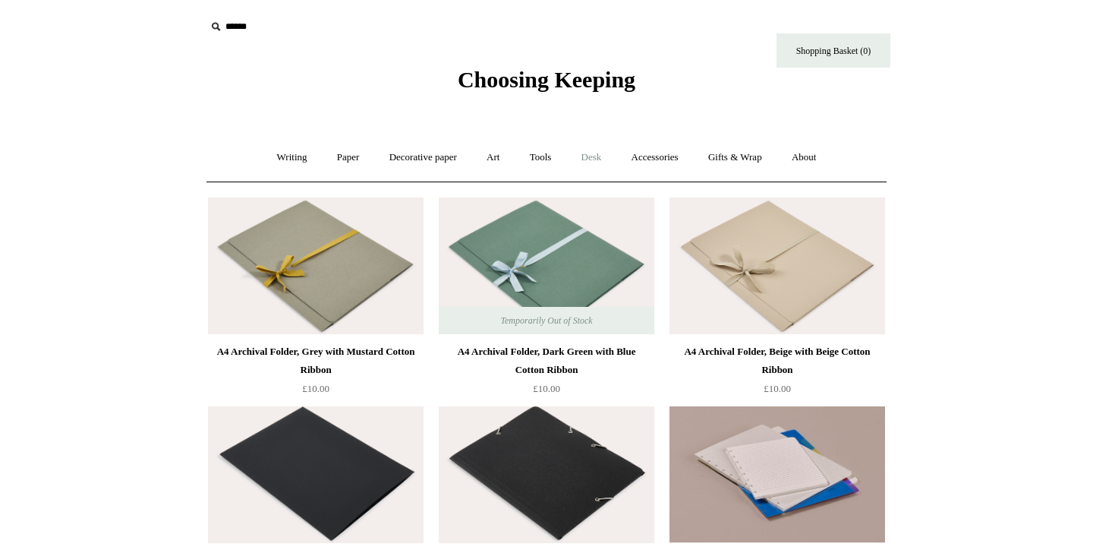
click at [603, 155] on link "Desk +" at bounding box center [592, 157] width 48 height 40
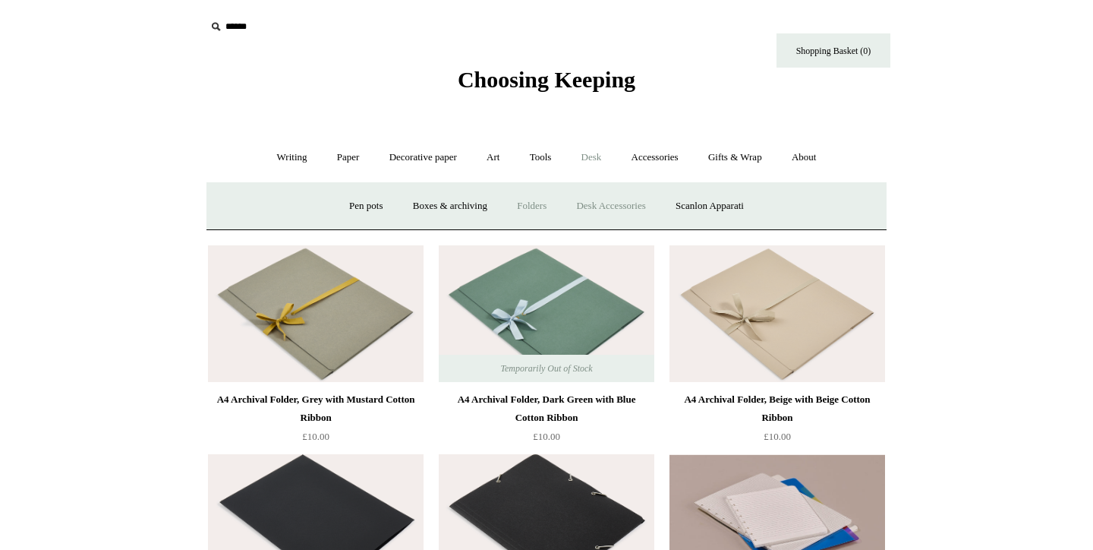
click at [615, 199] on link "Desk Accessories" at bounding box center [610, 206] width 96 height 40
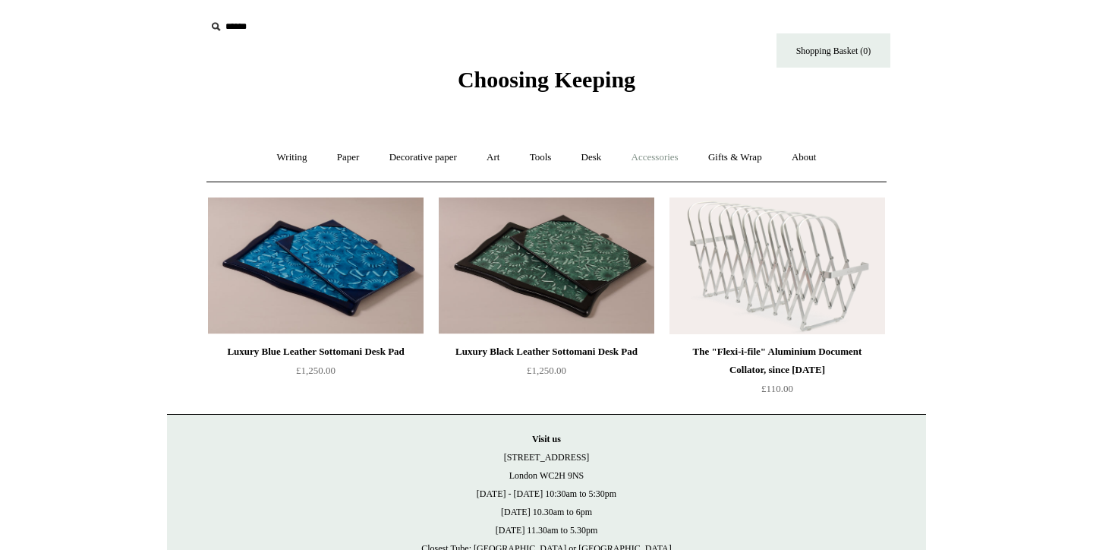
click at [646, 156] on link "Accessories +" at bounding box center [655, 157] width 74 height 40
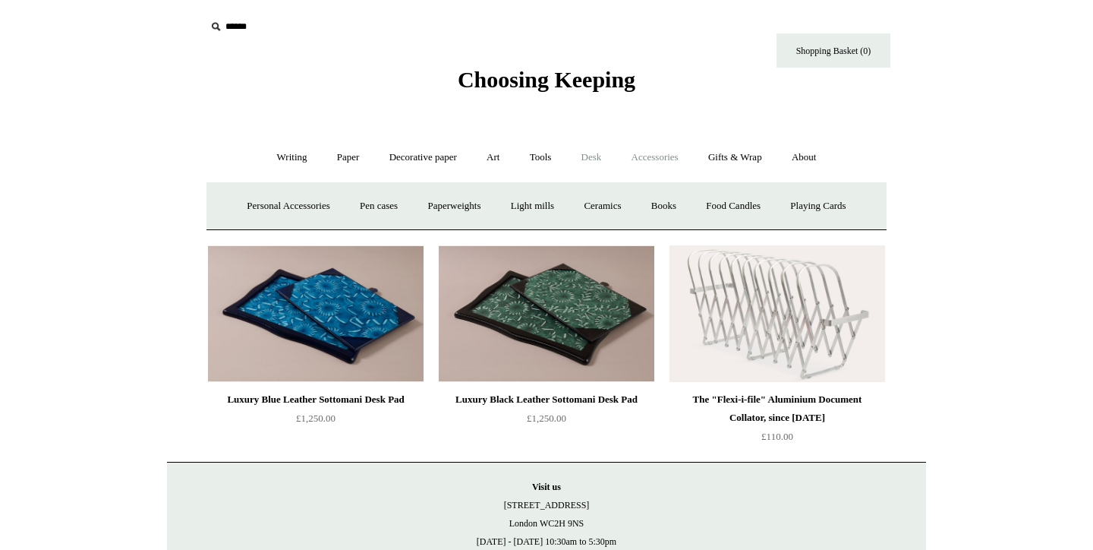
click at [596, 158] on link "Desk +" at bounding box center [592, 157] width 48 height 40
click at [748, 206] on link "Scanlon Apparati" at bounding box center [710, 206] width 96 height 40
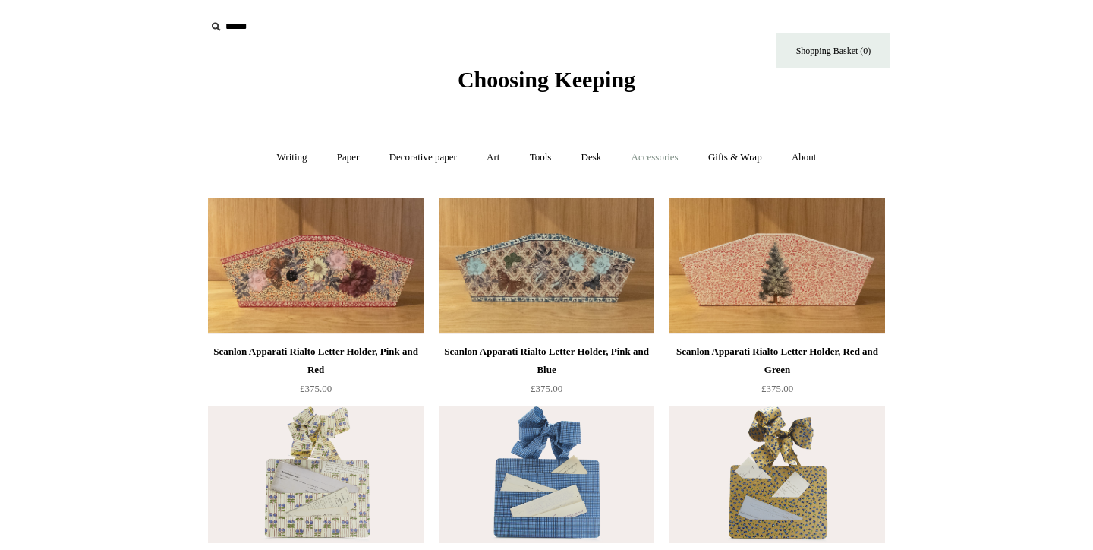
click at [682, 152] on link "Accessories +" at bounding box center [655, 157] width 74 height 40
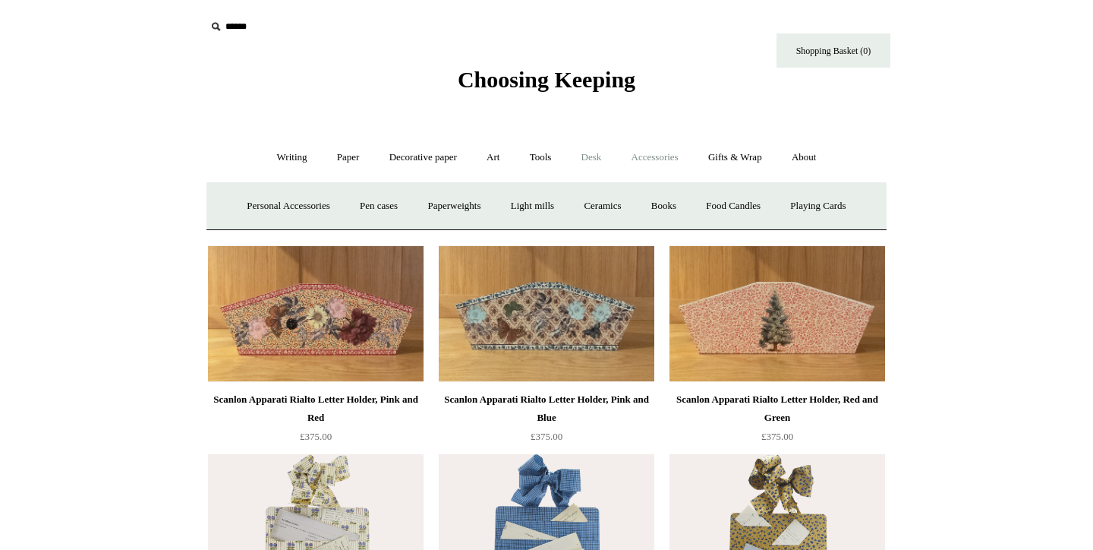
click at [596, 150] on link "Desk +" at bounding box center [592, 157] width 48 height 40
click at [644, 156] on link "Accessories +" at bounding box center [655, 157] width 74 height 40
click at [292, 197] on link "Personal Accessories +" at bounding box center [288, 206] width 110 height 40
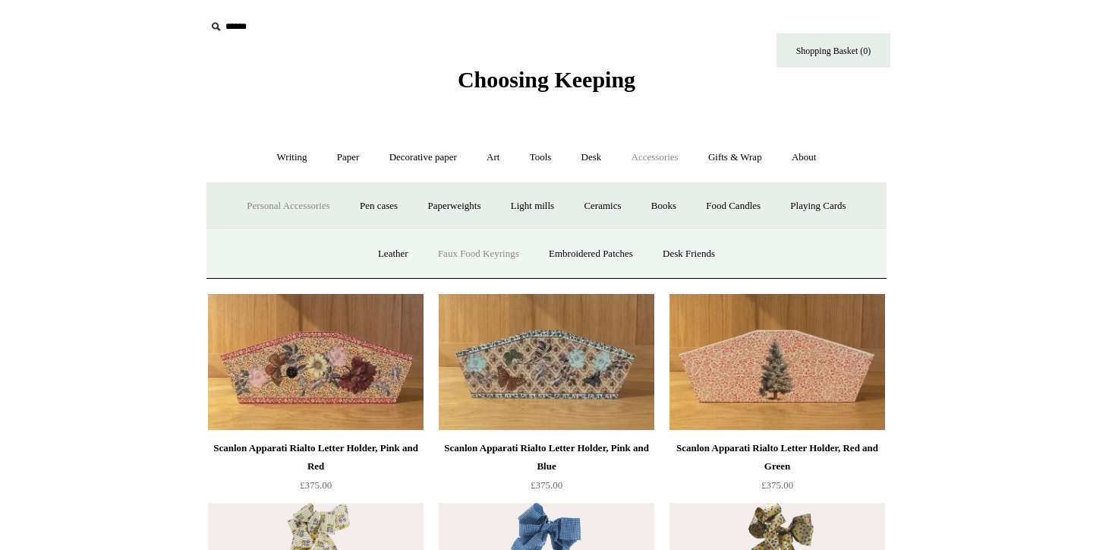
click at [473, 261] on link "Faux Food Keyrings" at bounding box center [478, 254] width 109 height 40
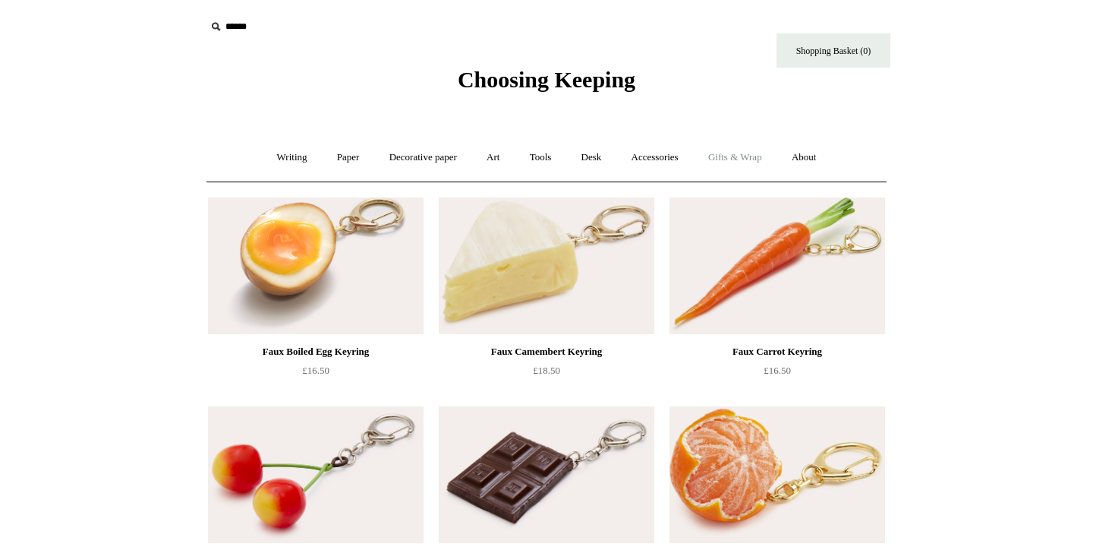
click at [714, 162] on link "Gifts & Wrap +" at bounding box center [735, 157] width 81 height 40
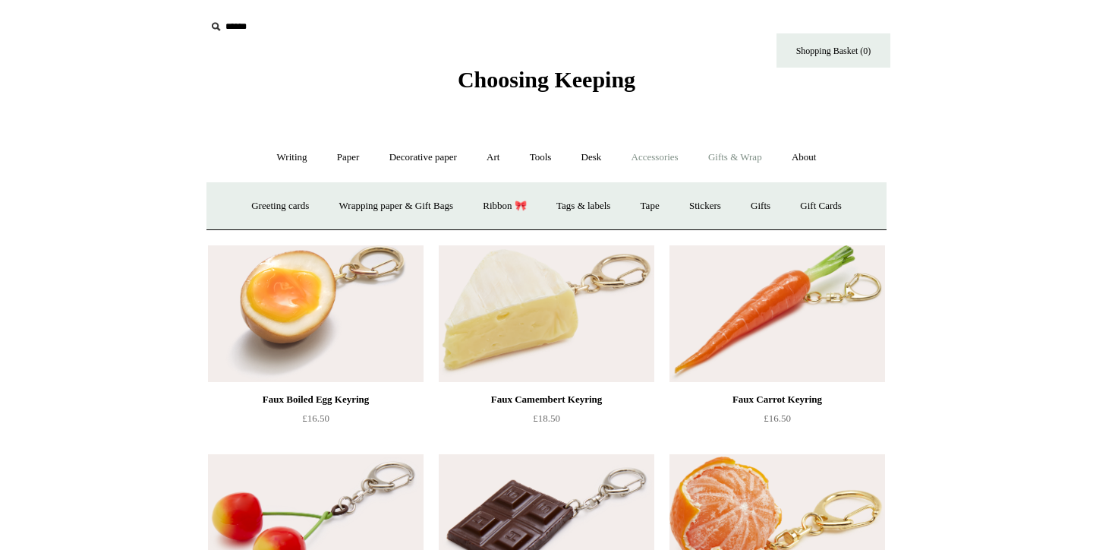
click at [672, 155] on link "Accessories +" at bounding box center [655, 157] width 74 height 40
click at [738, 162] on link "Gifts & Wrap +" at bounding box center [735, 157] width 81 height 40
click at [676, 153] on link "Accessories +" at bounding box center [655, 157] width 74 height 40
click at [304, 206] on link "Personal Accessories +" at bounding box center [288, 206] width 110 height 40
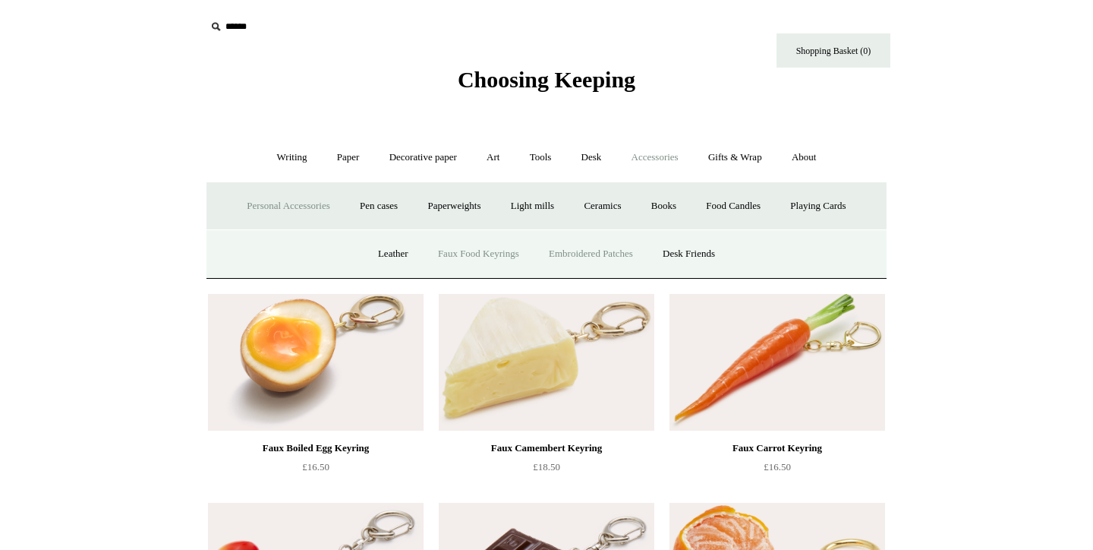
click at [606, 254] on link "Embroidered Patches" at bounding box center [591, 254] width 112 height 40
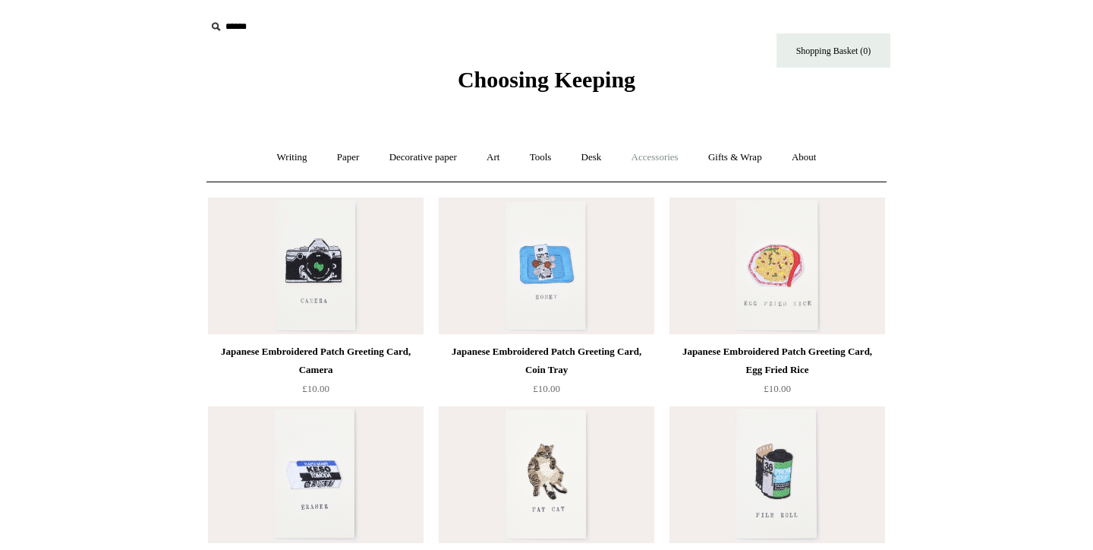
click at [675, 156] on link "Accessories +" at bounding box center [655, 157] width 74 height 40
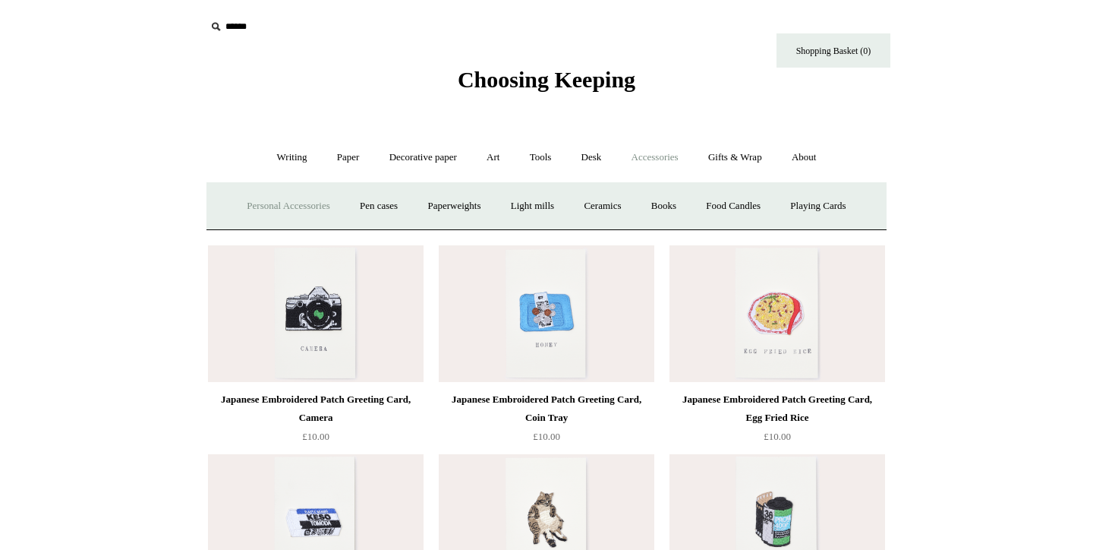
click at [265, 194] on link "Personal Accessories +" at bounding box center [288, 206] width 110 height 40
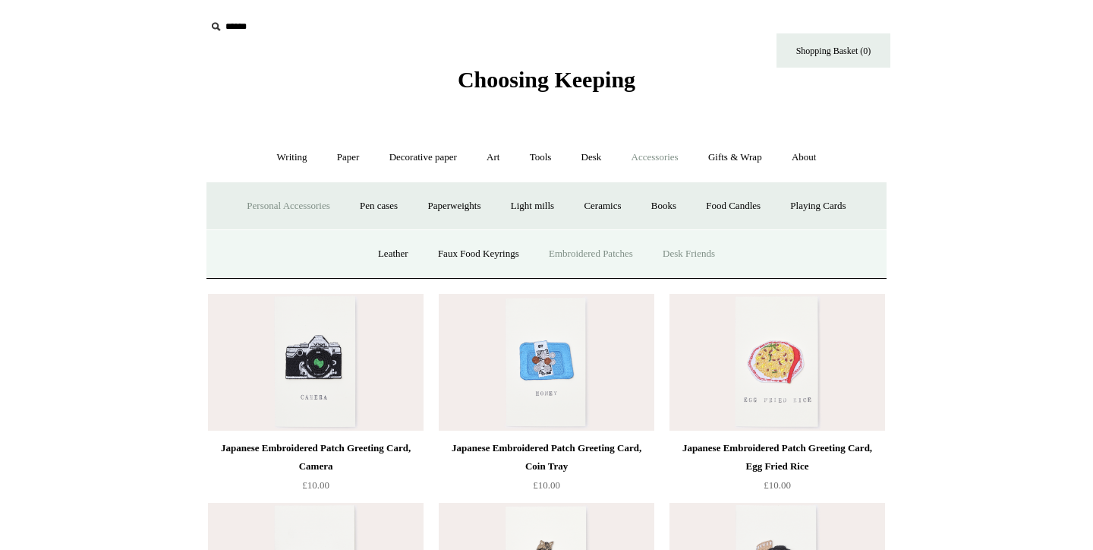
click at [723, 254] on link "Desk Friends" at bounding box center [689, 254] width 80 height 40
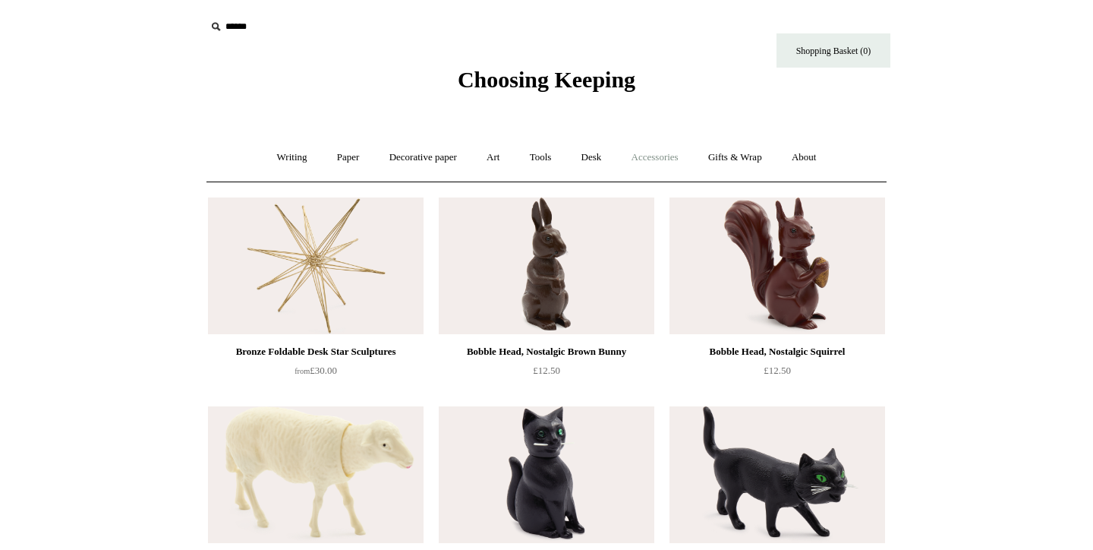
click at [651, 165] on link "Accessories +" at bounding box center [655, 157] width 74 height 40
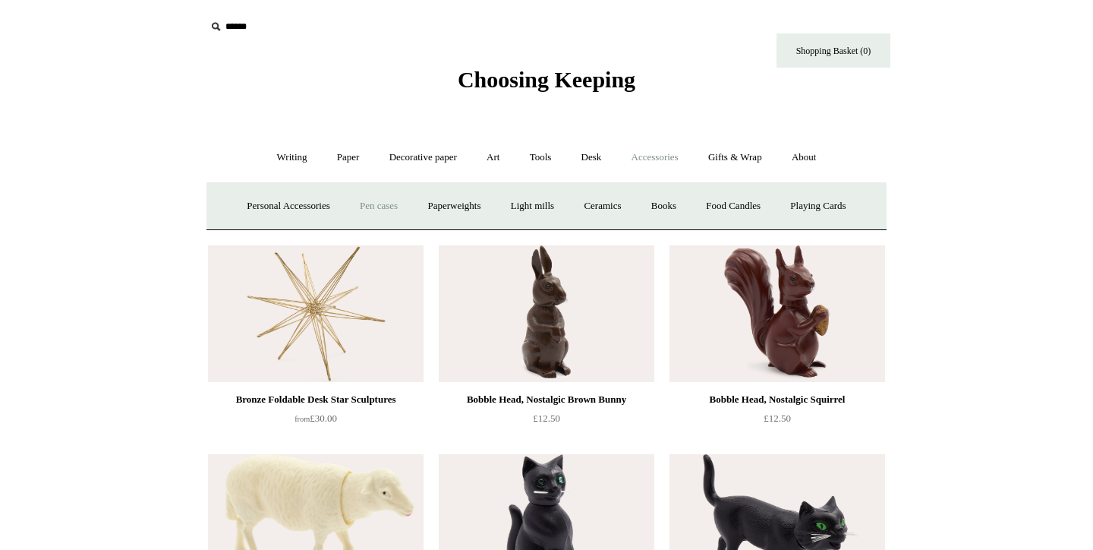
click at [372, 203] on link "Pen cases" at bounding box center [378, 206] width 65 height 40
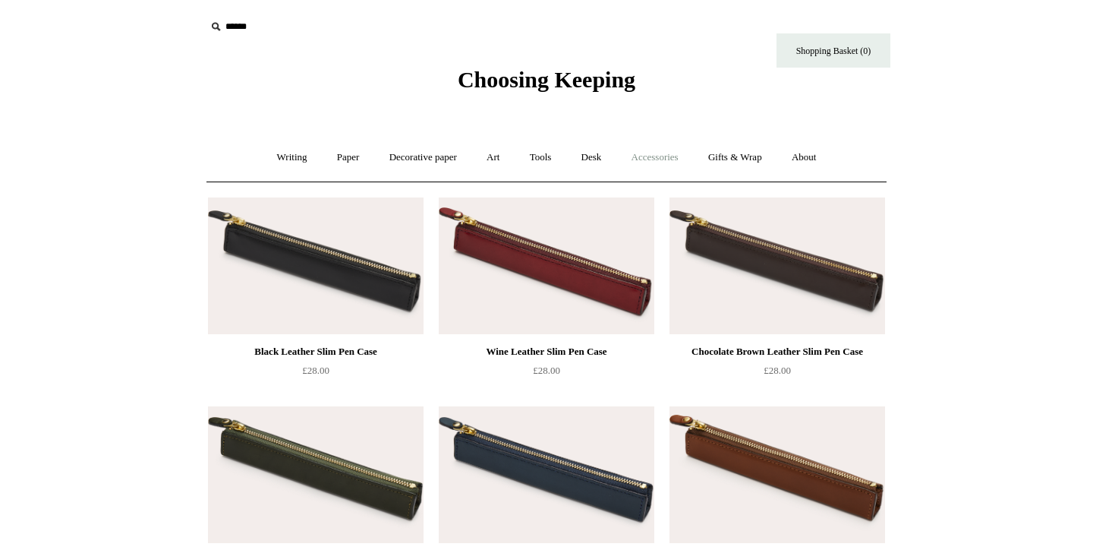
click at [673, 169] on link "Accessories +" at bounding box center [655, 157] width 74 height 40
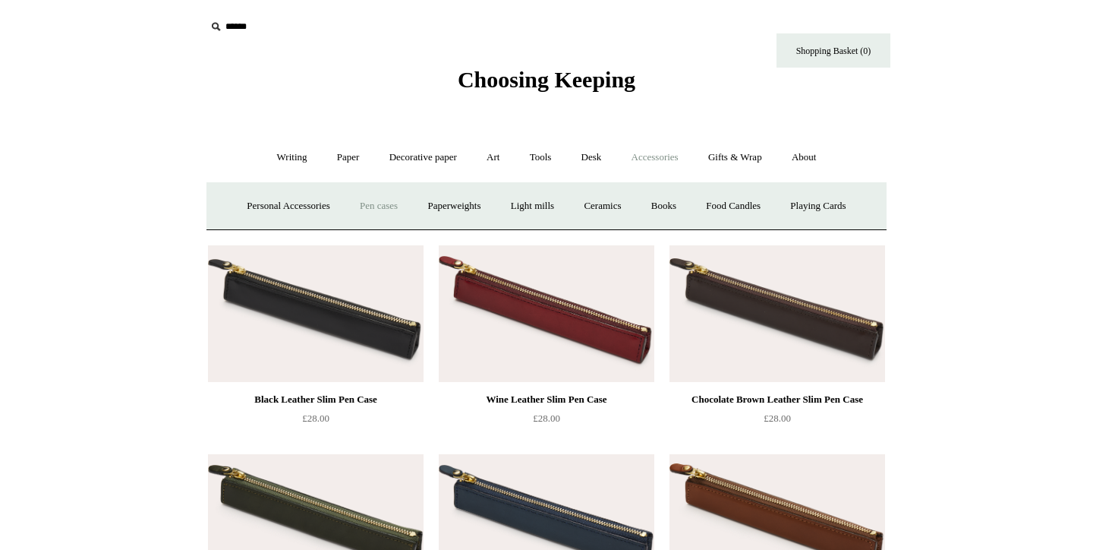
click at [387, 211] on link "Pen cases" at bounding box center [378, 206] width 65 height 40
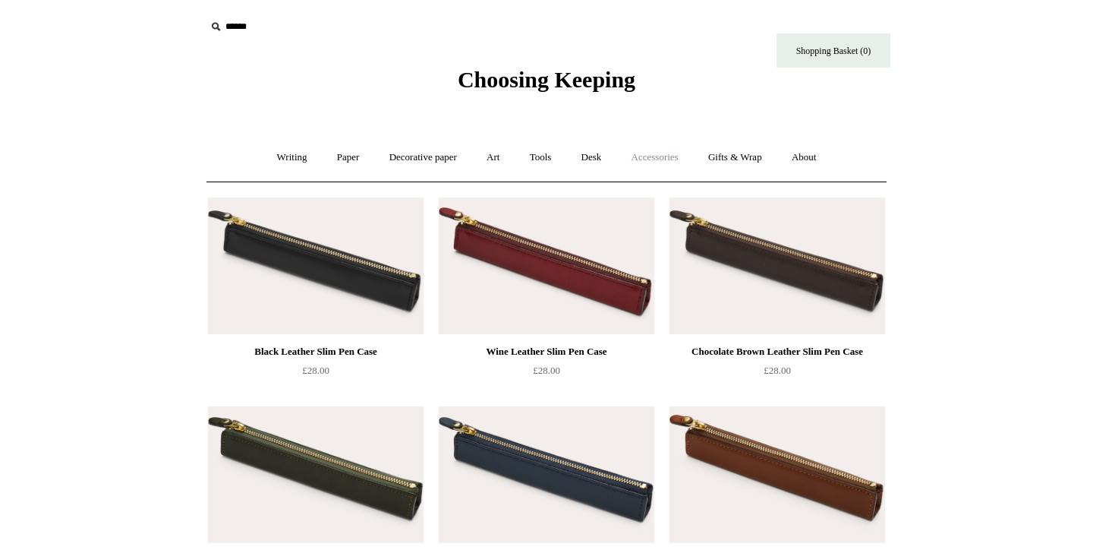
click at [639, 147] on link "Accessories +" at bounding box center [655, 157] width 74 height 40
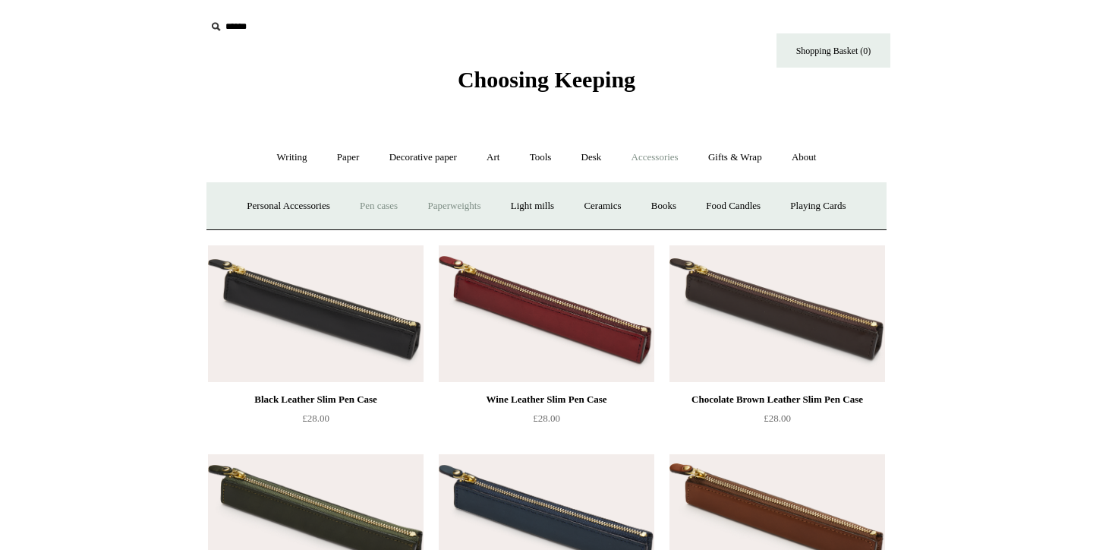
click at [458, 200] on link "Paperweights +" at bounding box center [454, 206] width 80 height 40
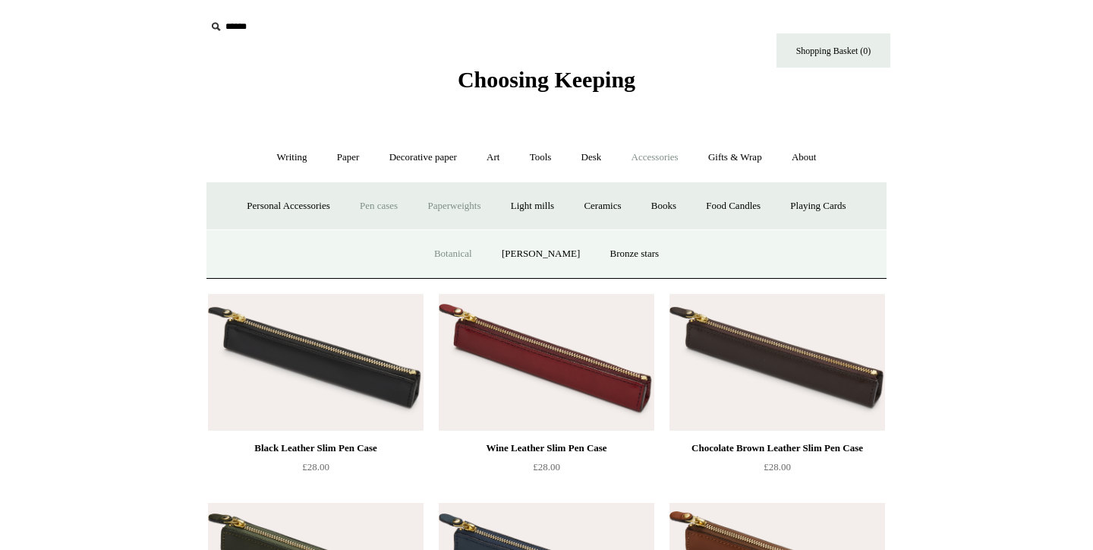
click at [474, 255] on link "Botanical" at bounding box center [453, 254] width 65 height 40
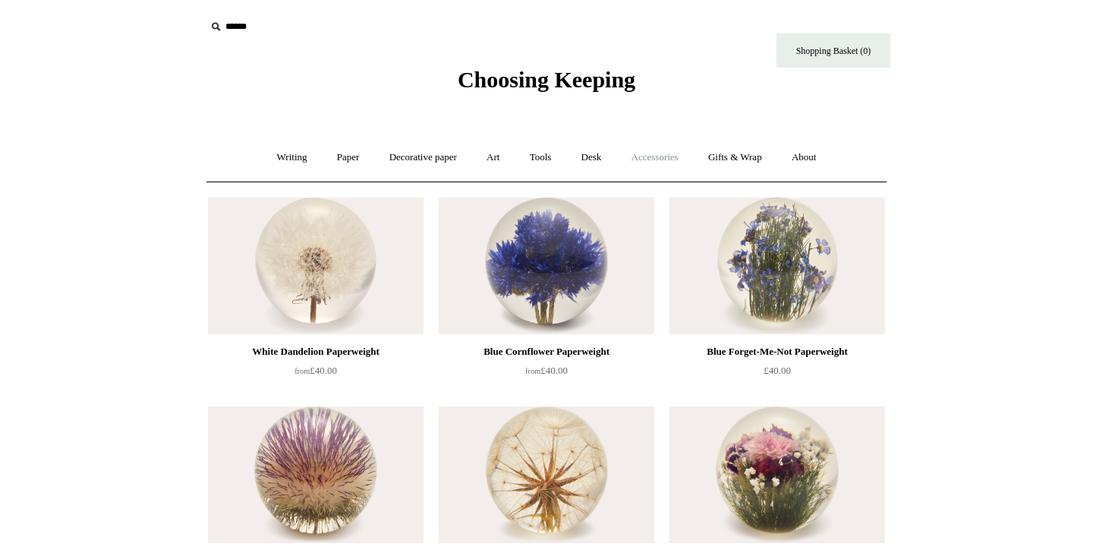
click at [679, 157] on link "Accessories +" at bounding box center [655, 157] width 74 height 40
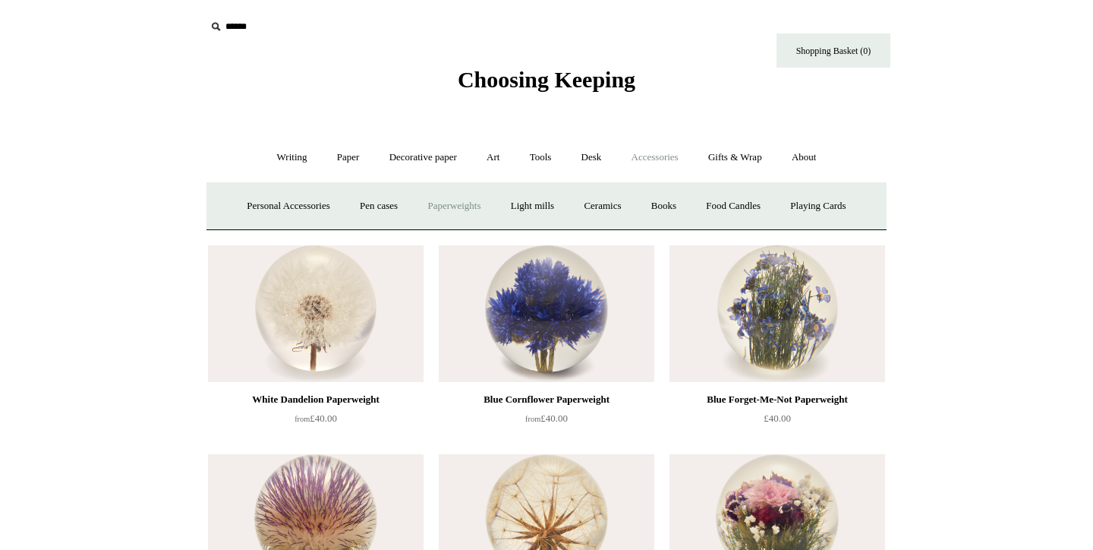
click at [465, 196] on link "Paperweights +" at bounding box center [454, 206] width 80 height 40
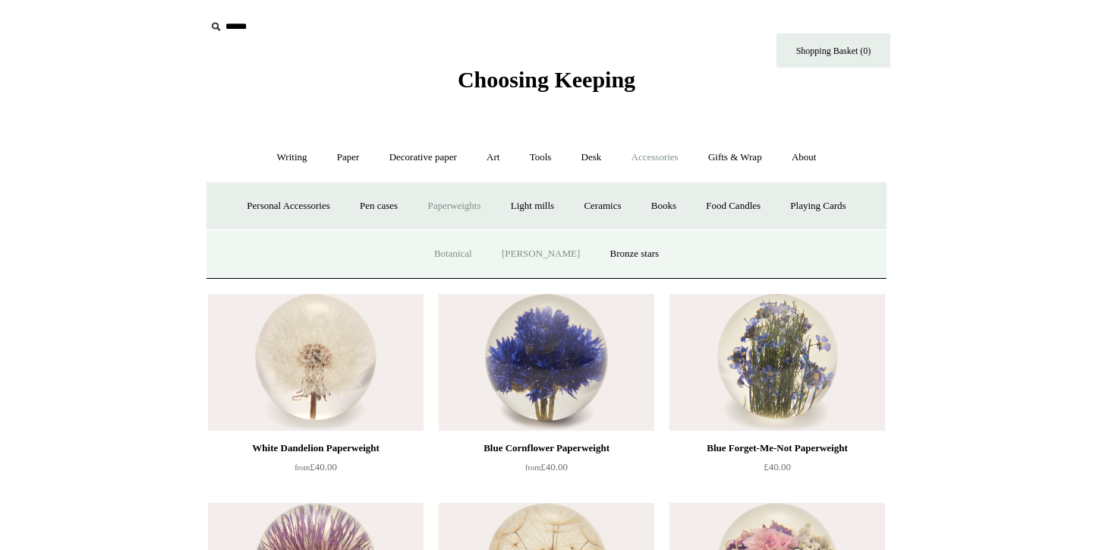
click at [547, 252] on link "[PERSON_NAME]" at bounding box center [541, 254] width 106 height 40
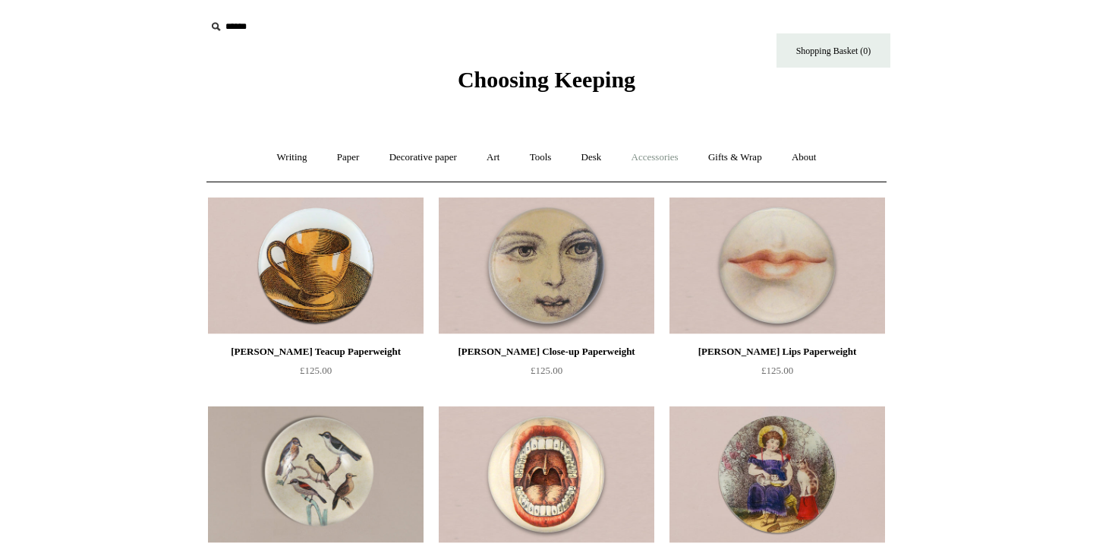
click at [663, 156] on link "Accessories +" at bounding box center [655, 157] width 74 height 40
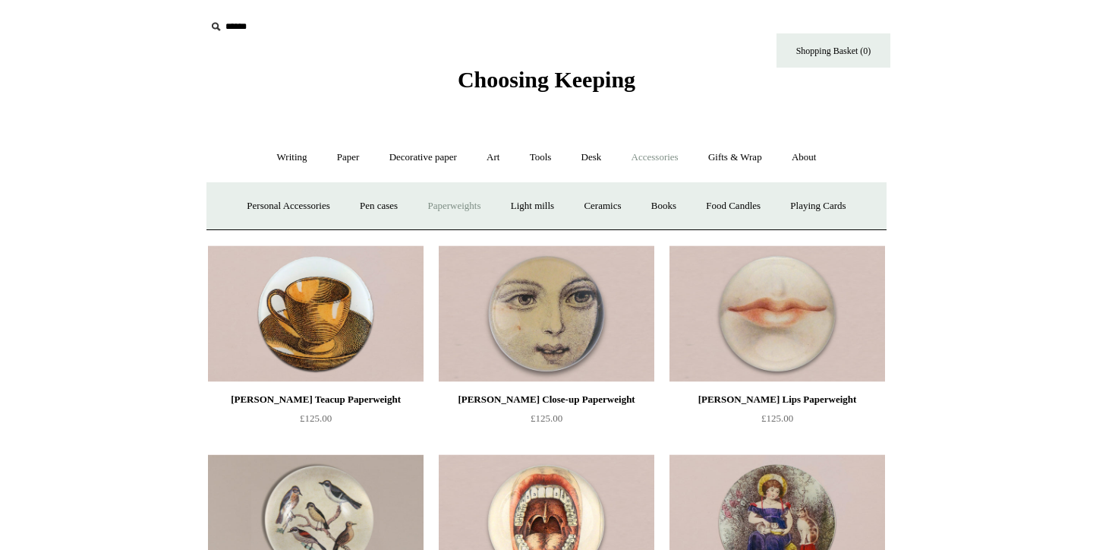
click at [446, 200] on link "Paperweights +" at bounding box center [454, 206] width 80 height 40
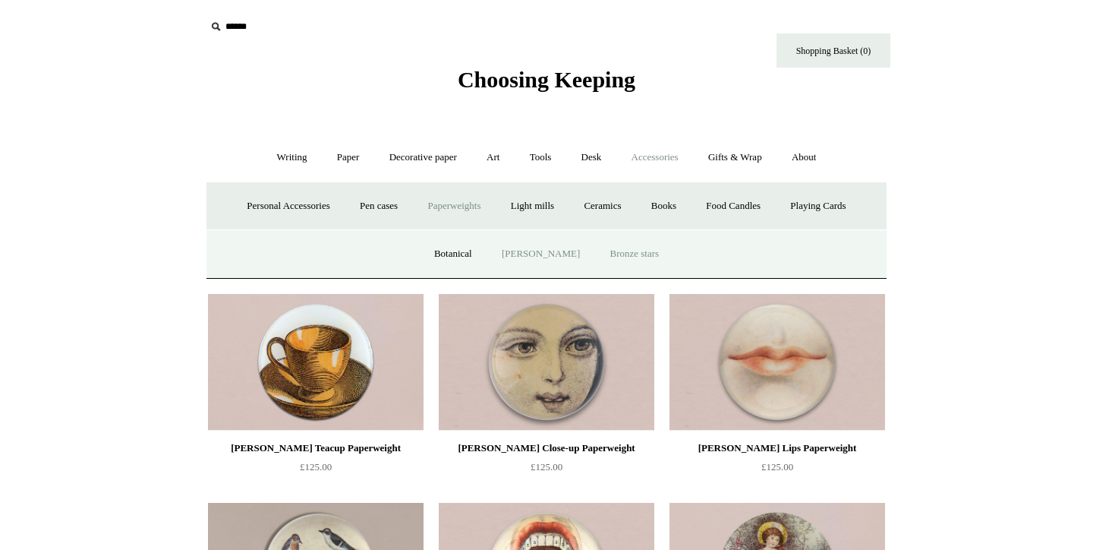
click at [657, 249] on link "Bronze stars" at bounding box center [635, 254] width 77 height 40
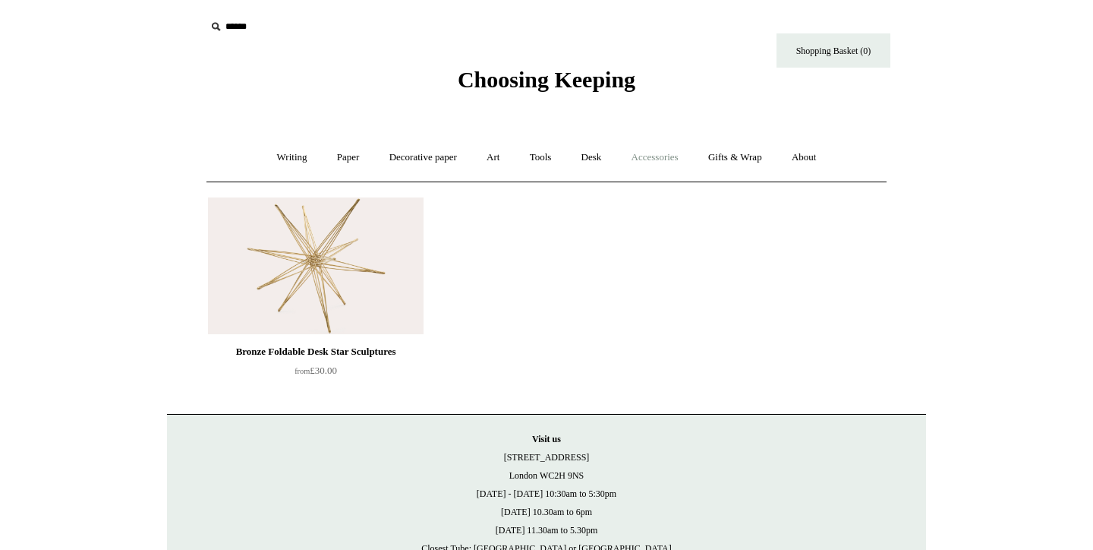
click at [673, 158] on link "Accessories +" at bounding box center [655, 157] width 74 height 40
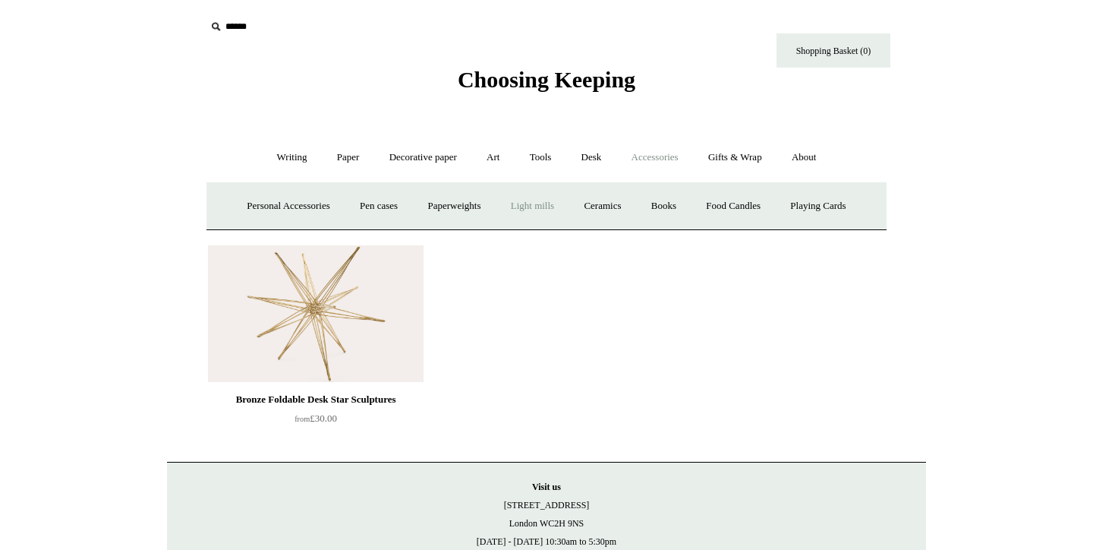
click at [540, 208] on link "Light mills" at bounding box center [532, 206] width 71 height 40
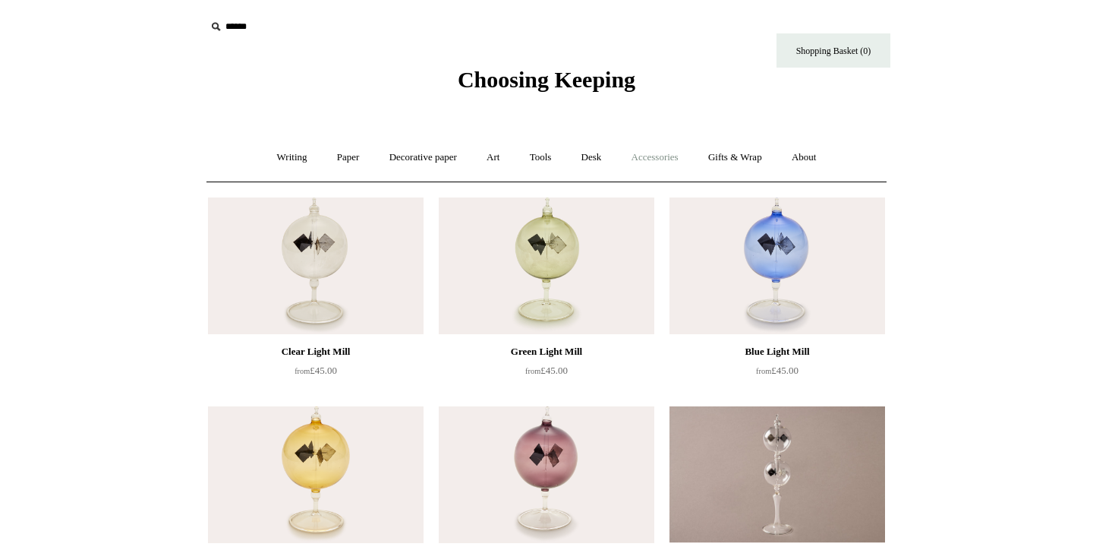
click at [680, 162] on link "Accessories +" at bounding box center [655, 157] width 74 height 40
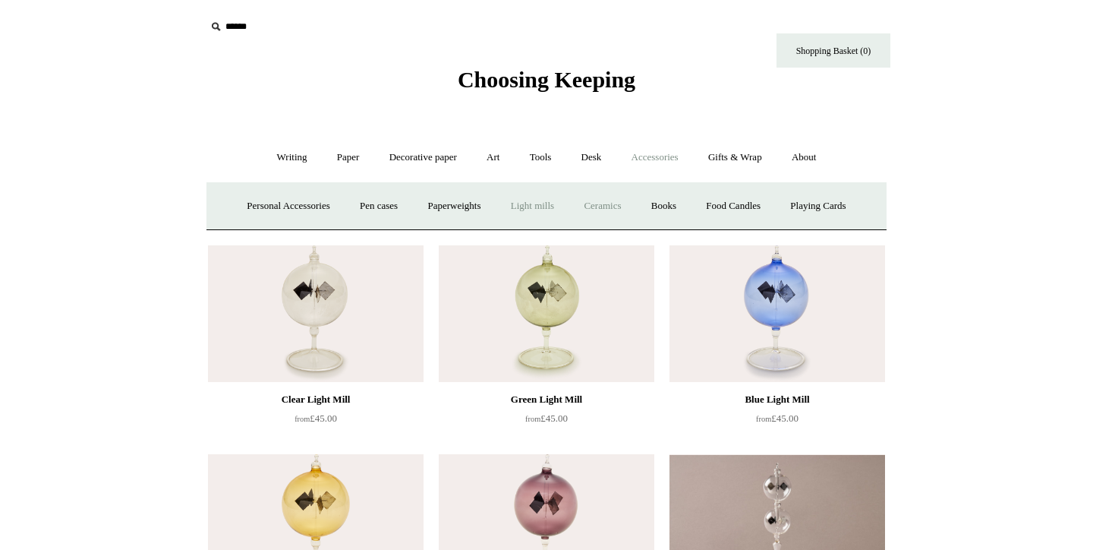
click at [616, 194] on link "Ceramics +" at bounding box center [602, 206] width 65 height 40
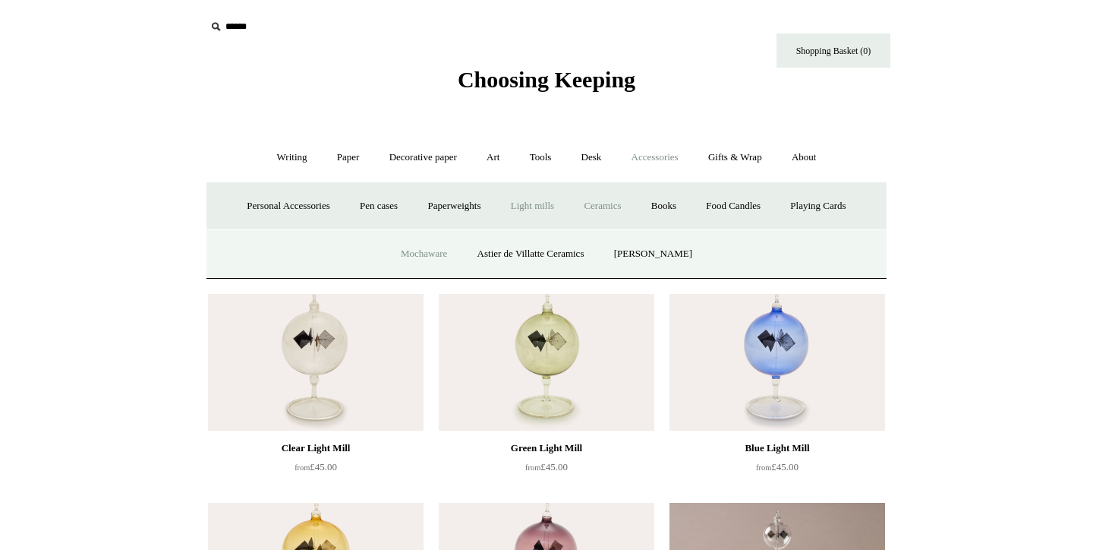
click at [440, 255] on link "Mochaware" at bounding box center [424, 254] width 74 height 40
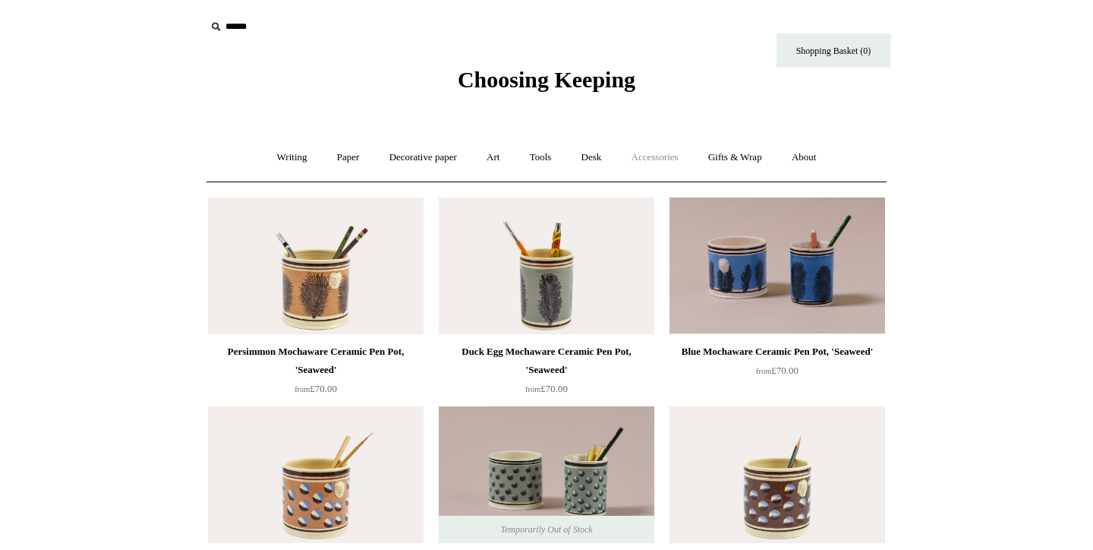
click at [671, 161] on link "Accessories +" at bounding box center [655, 157] width 74 height 40
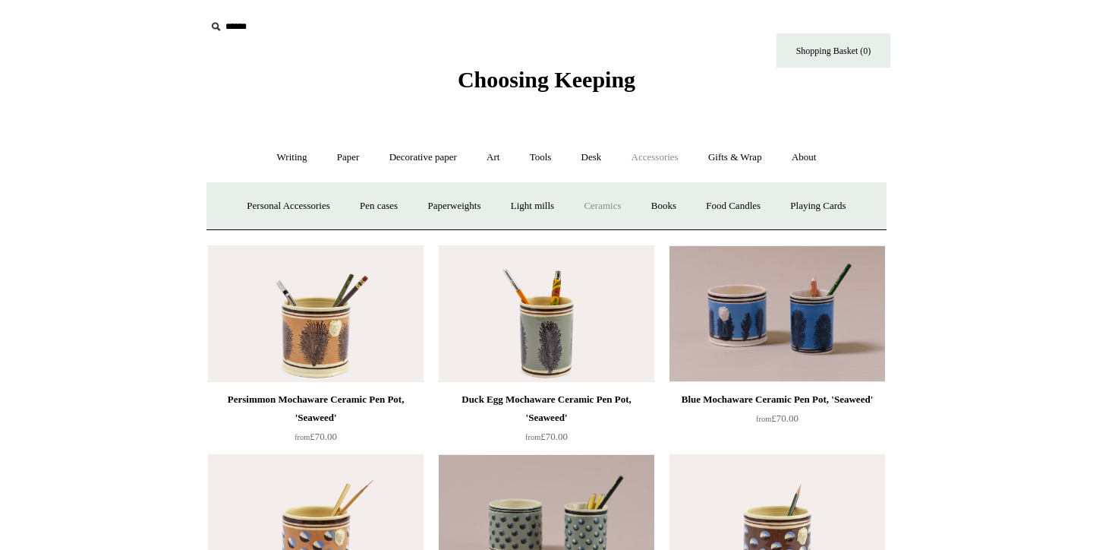
click at [612, 202] on link "Ceramics +" at bounding box center [602, 206] width 65 height 40
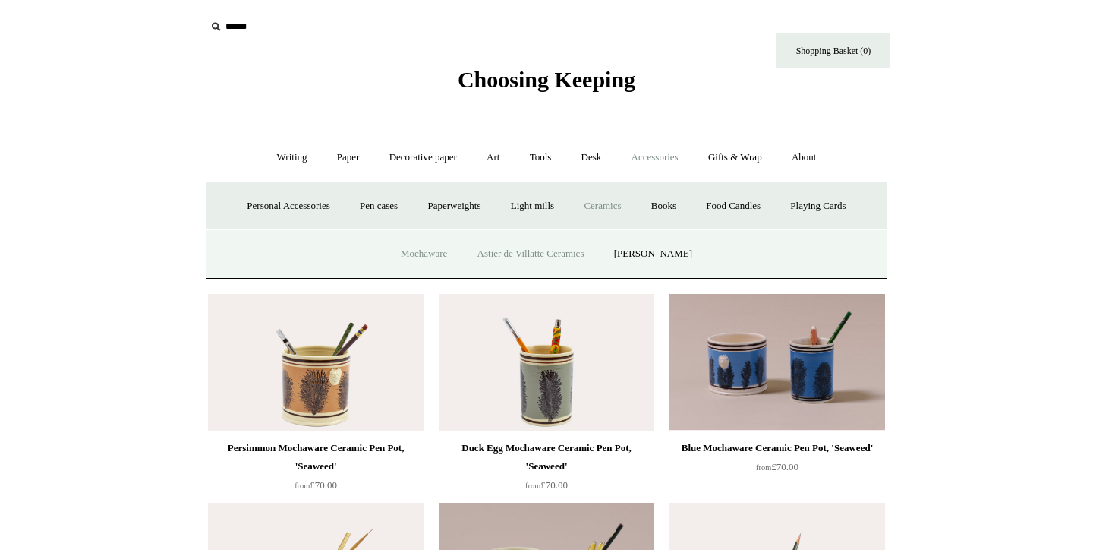
click at [536, 249] on link "Astier de Villatte Ceramics" at bounding box center [531, 254] width 134 height 40
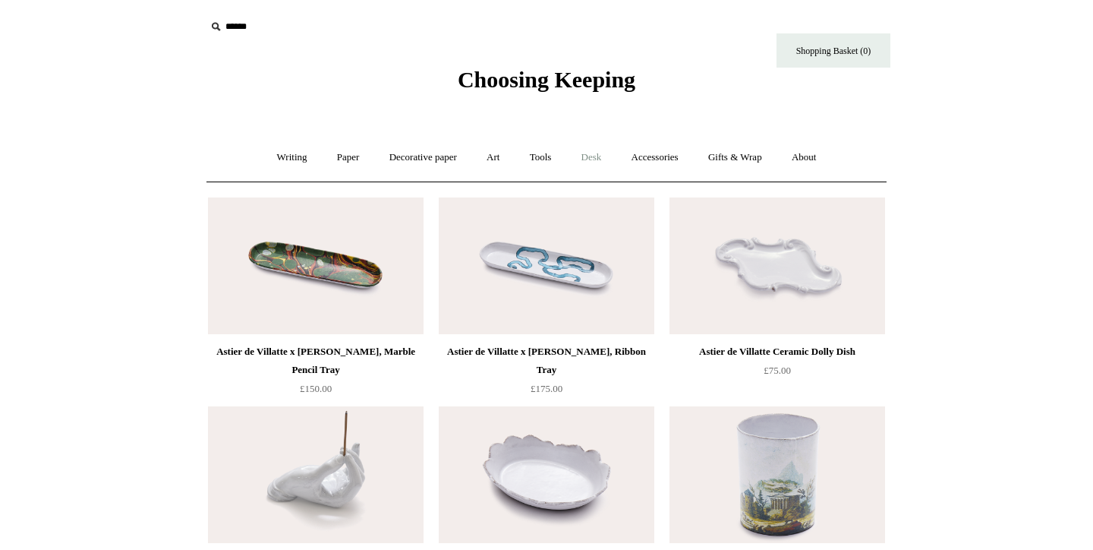
click at [598, 159] on link "Desk +" at bounding box center [592, 157] width 48 height 40
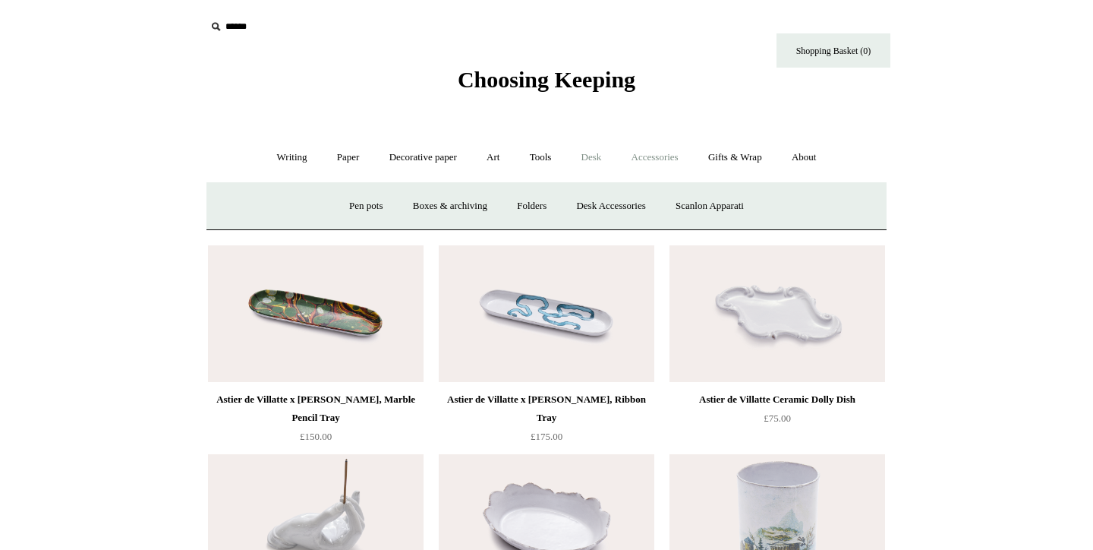
click at [670, 153] on link "Accessories +" at bounding box center [655, 157] width 74 height 40
click at [690, 204] on link "Books" at bounding box center [664, 206] width 52 height 40
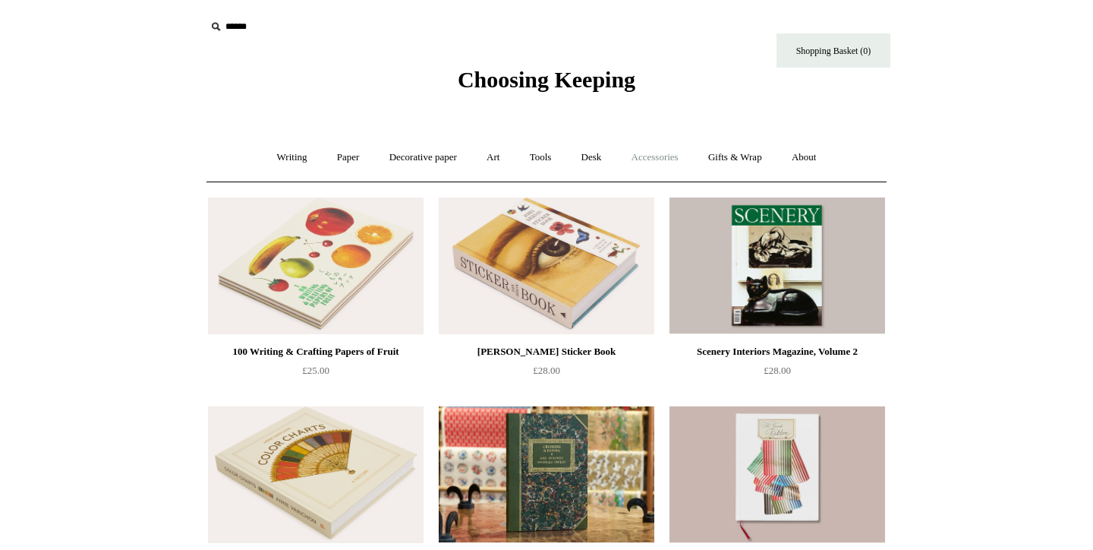
click at [660, 150] on link "Accessories +" at bounding box center [655, 157] width 74 height 40
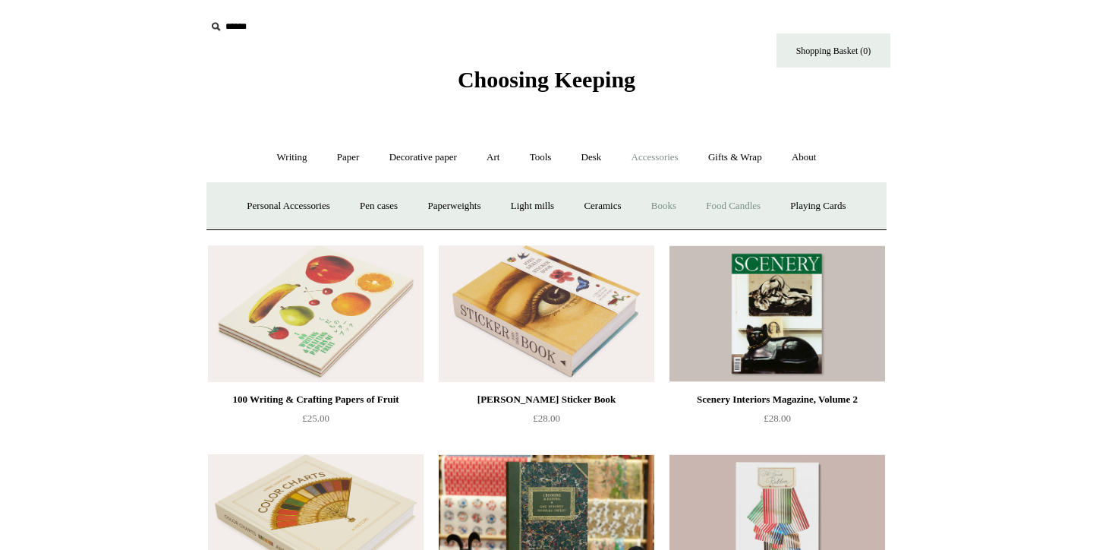
click at [734, 216] on link "Food Candles" at bounding box center [733, 206] width 82 height 40
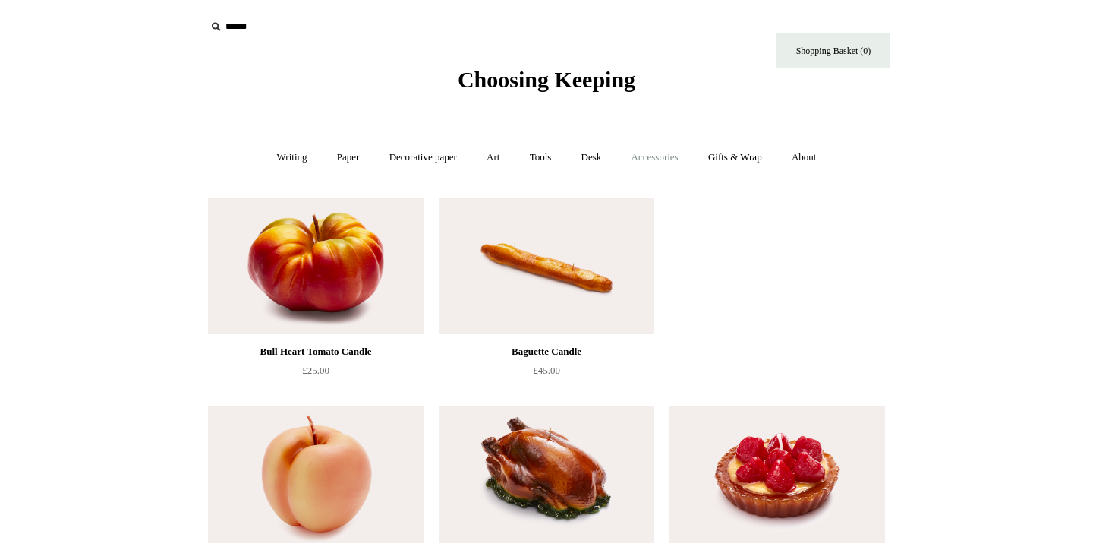
click at [662, 153] on link "Accessories +" at bounding box center [655, 157] width 74 height 40
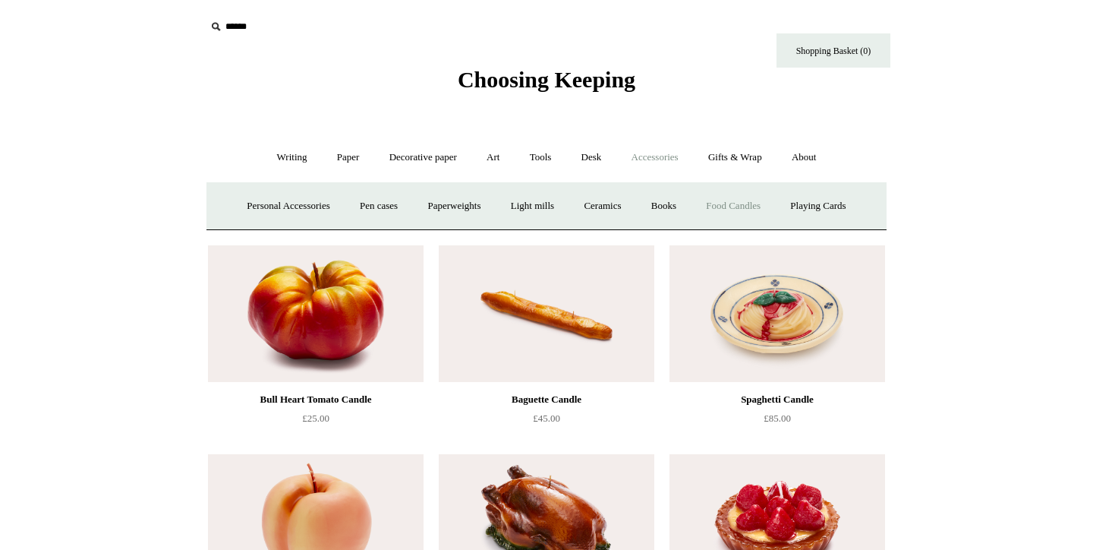
click at [664, 166] on link "Accessories -" at bounding box center [655, 157] width 74 height 40
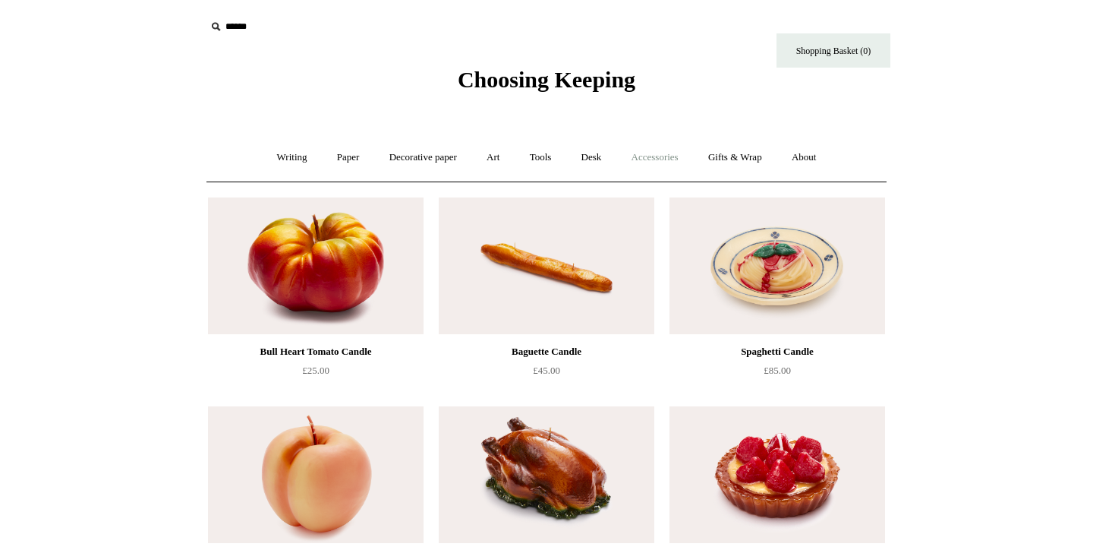
click at [664, 166] on link "Accessories +" at bounding box center [655, 157] width 74 height 40
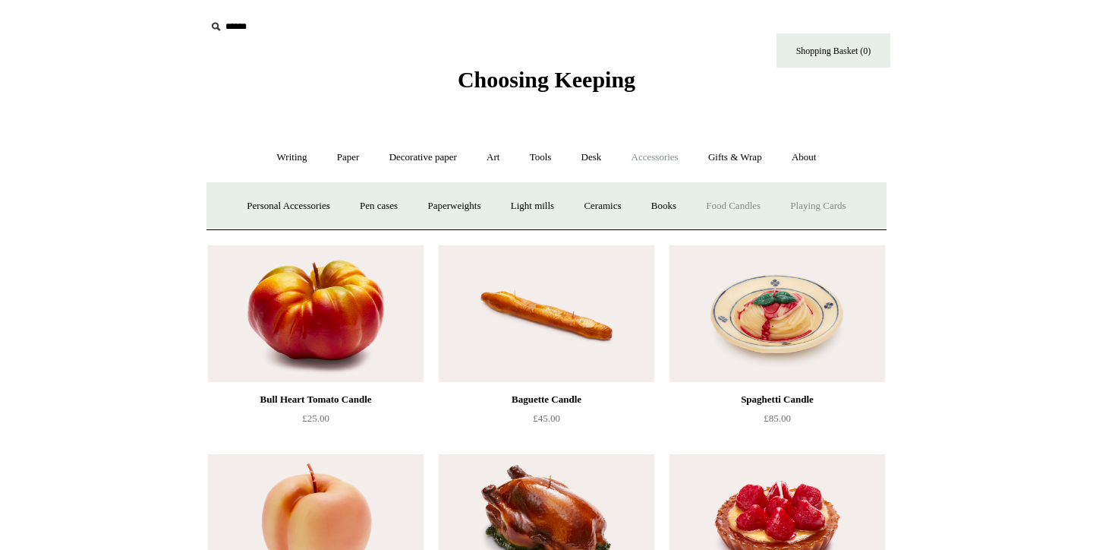
click at [841, 212] on link "Playing Cards" at bounding box center [818, 206] width 83 height 40
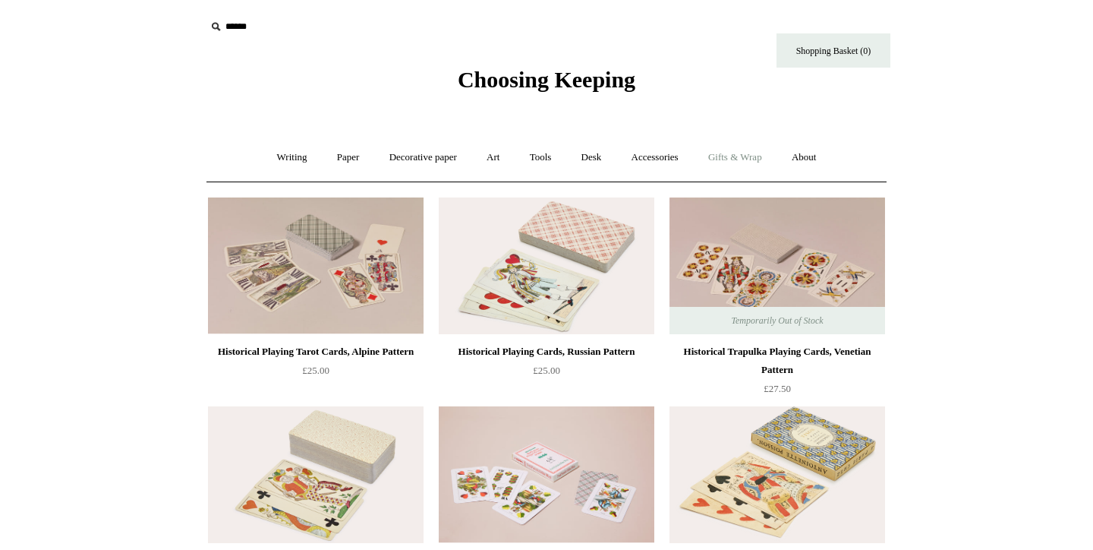
click at [743, 167] on link "Gifts & Wrap +" at bounding box center [735, 157] width 81 height 40
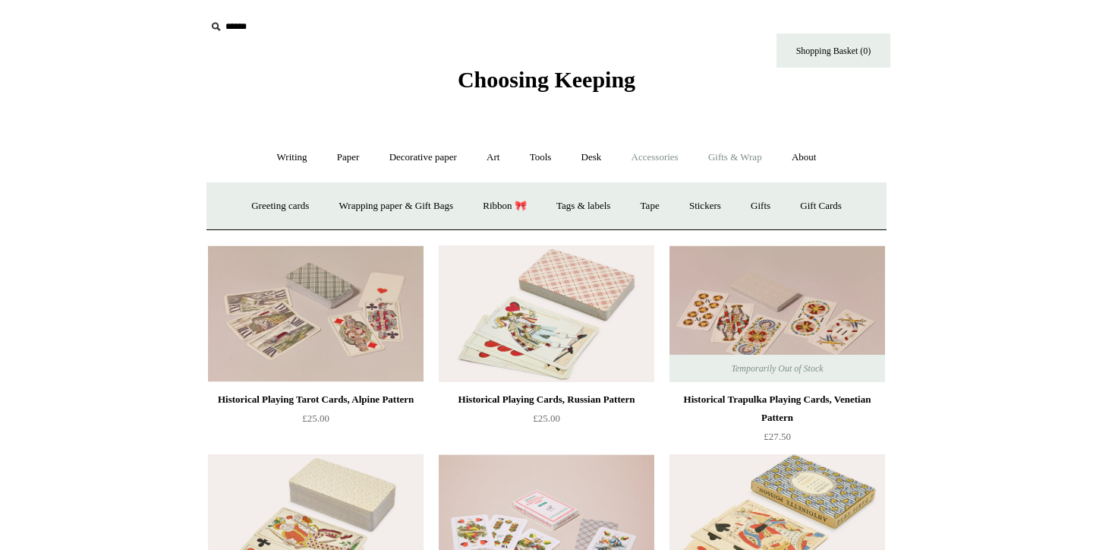
click at [670, 151] on link "Accessories +" at bounding box center [655, 157] width 74 height 40
click at [731, 155] on link "Gifts & Wrap +" at bounding box center [735, 157] width 81 height 40
click at [512, 200] on link "Ribbon 🎀" at bounding box center [504, 206] width 71 height 40
